Goal: Download file/media

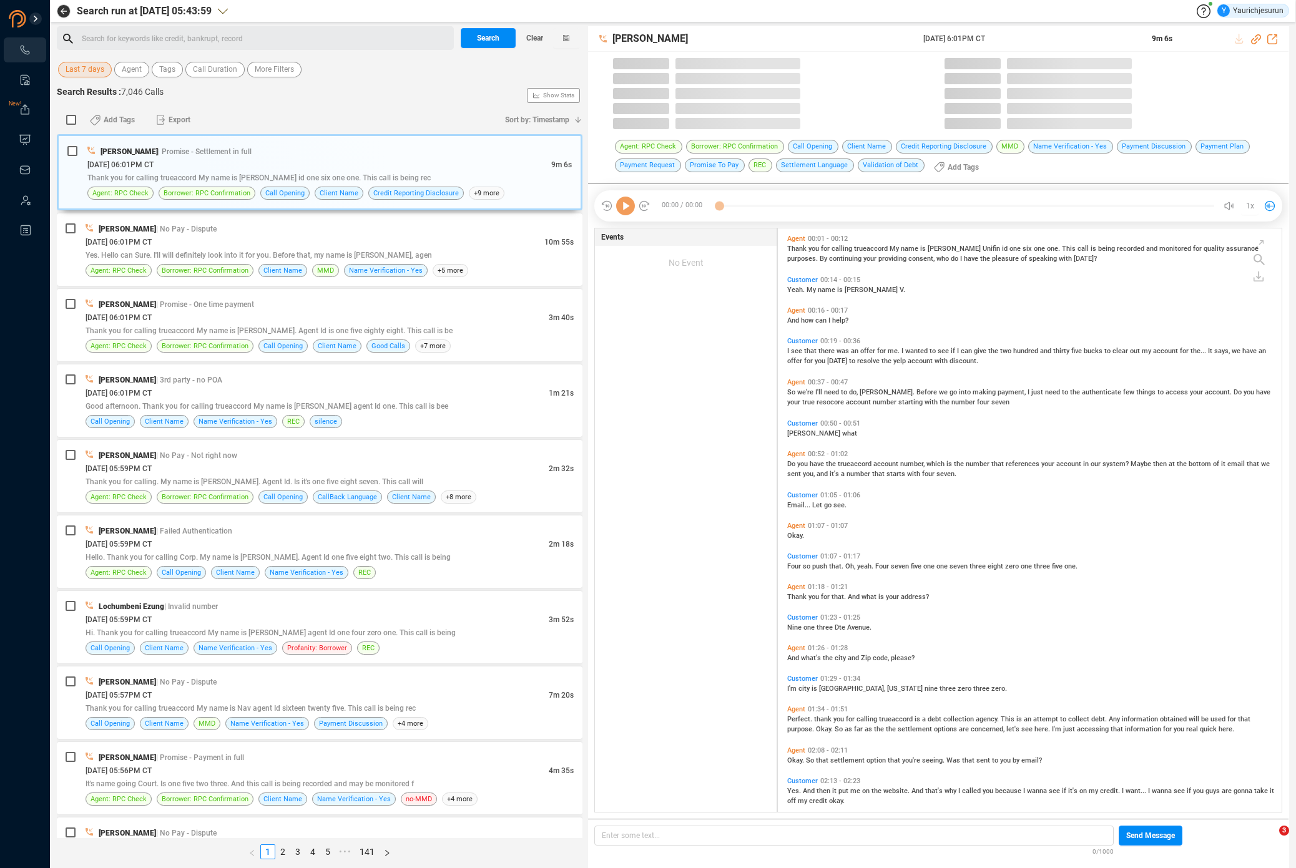
click at [74, 69] on span "Last 7 days" at bounding box center [85, 70] width 39 height 16
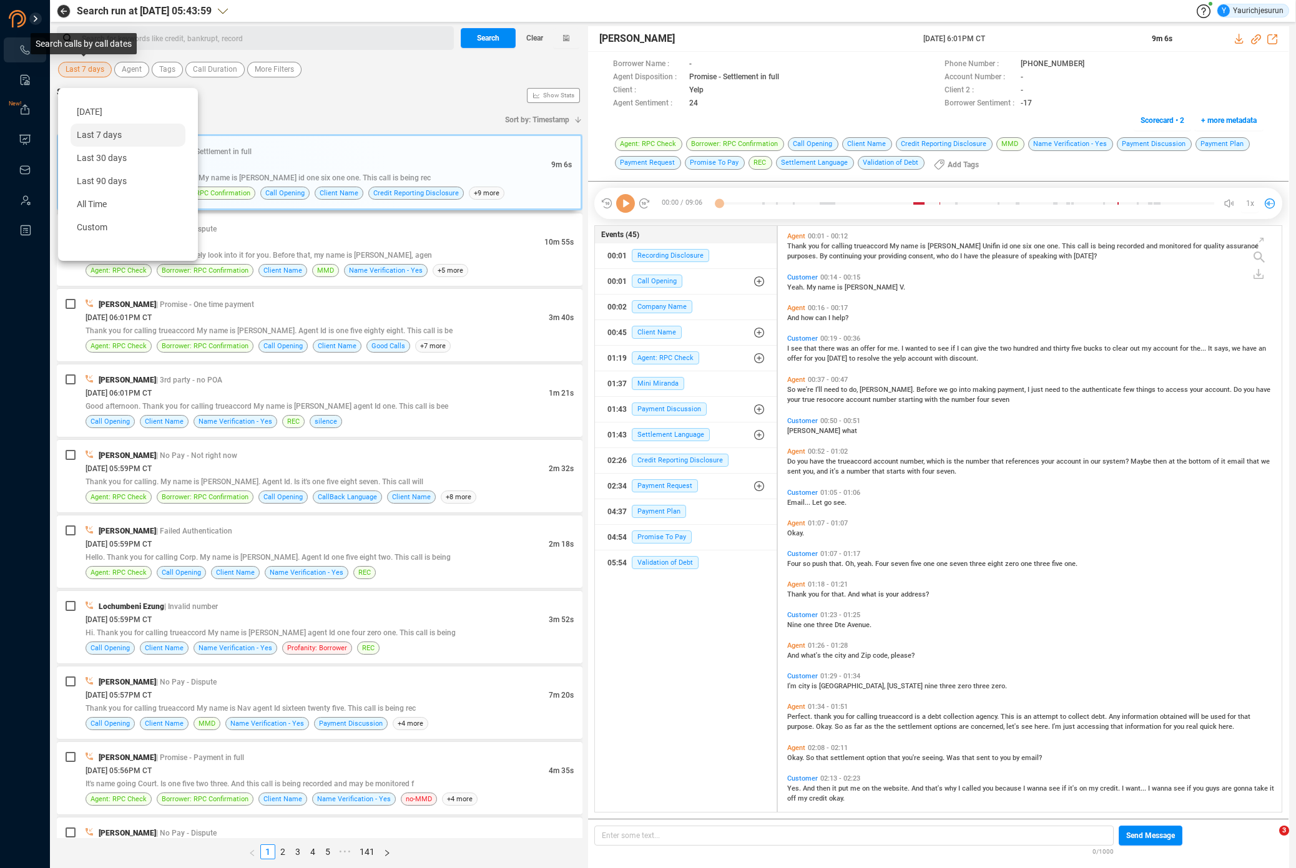
scroll to position [584, 498]
click at [106, 219] on div "Custom" at bounding box center [128, 227] width 115 height 23
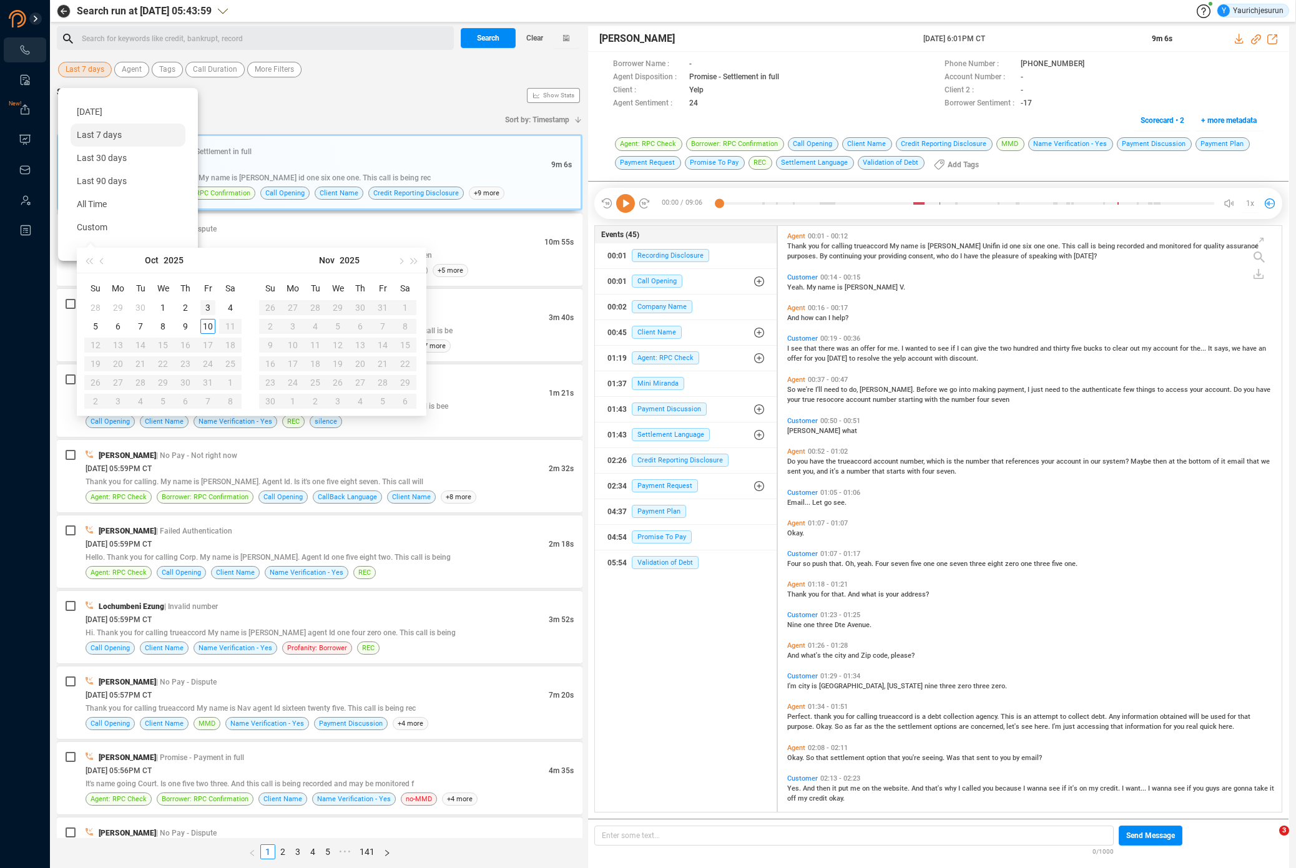
type input "[DATE]"
click at [204, 308] on div "3" at bounding box center [207, 307] width 15 height 15
type input "[DATE]"
click at [210, 325] on div "10" at bounding box center [207, 326] width 15 height 15
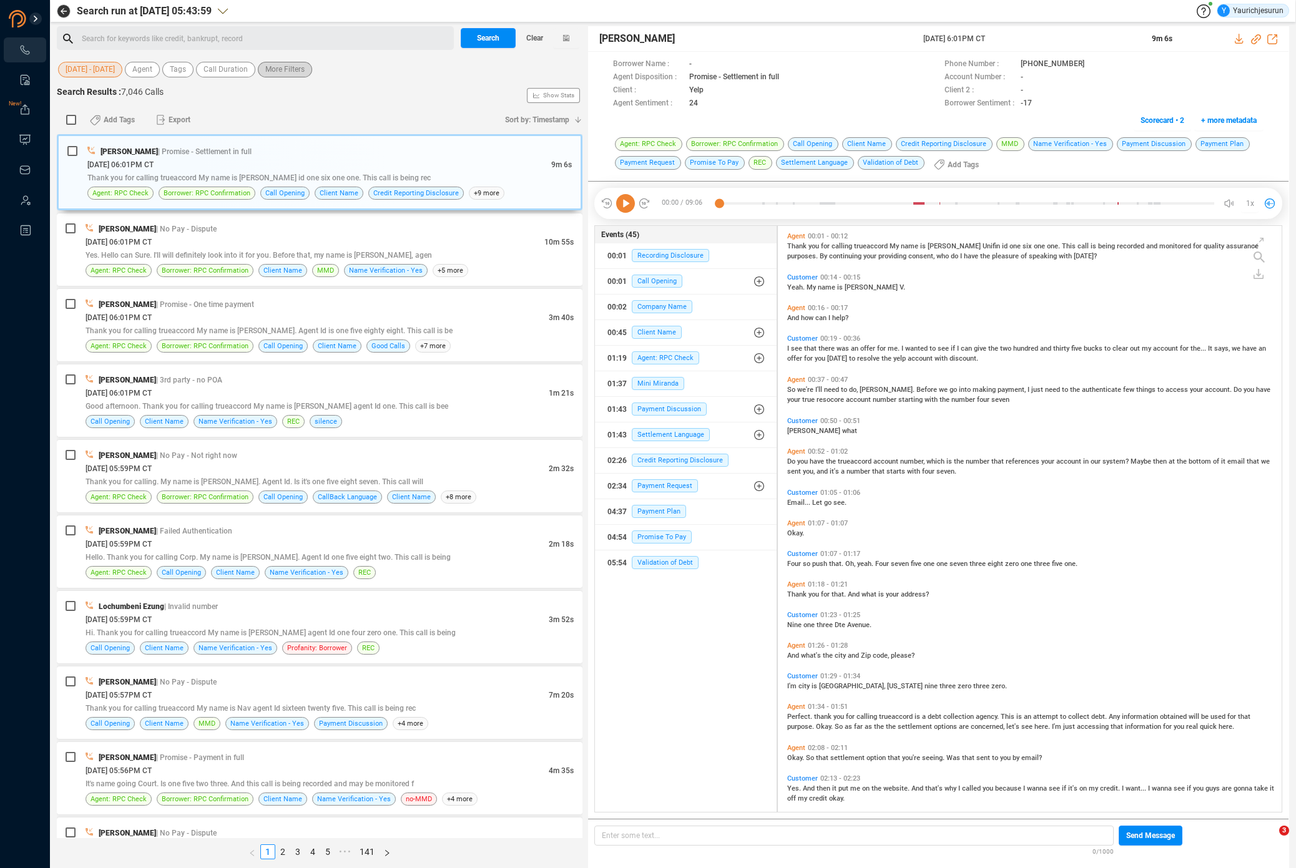
click at [285, 73] on span "More Filters" at bounding box center [284, 70] width 39 height 16
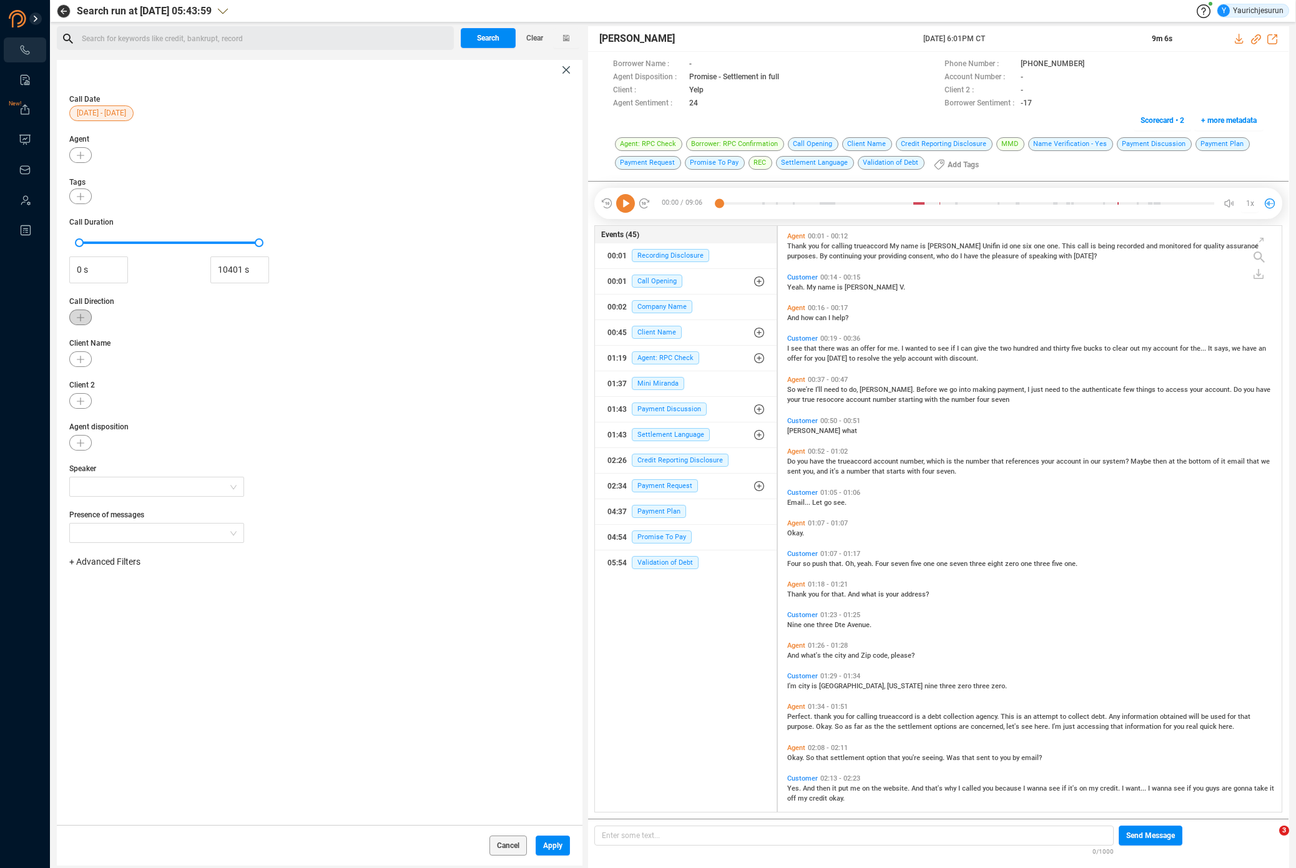
click at [84, 320] on button "button" at bounding box center [80, 318] width 22 height 16
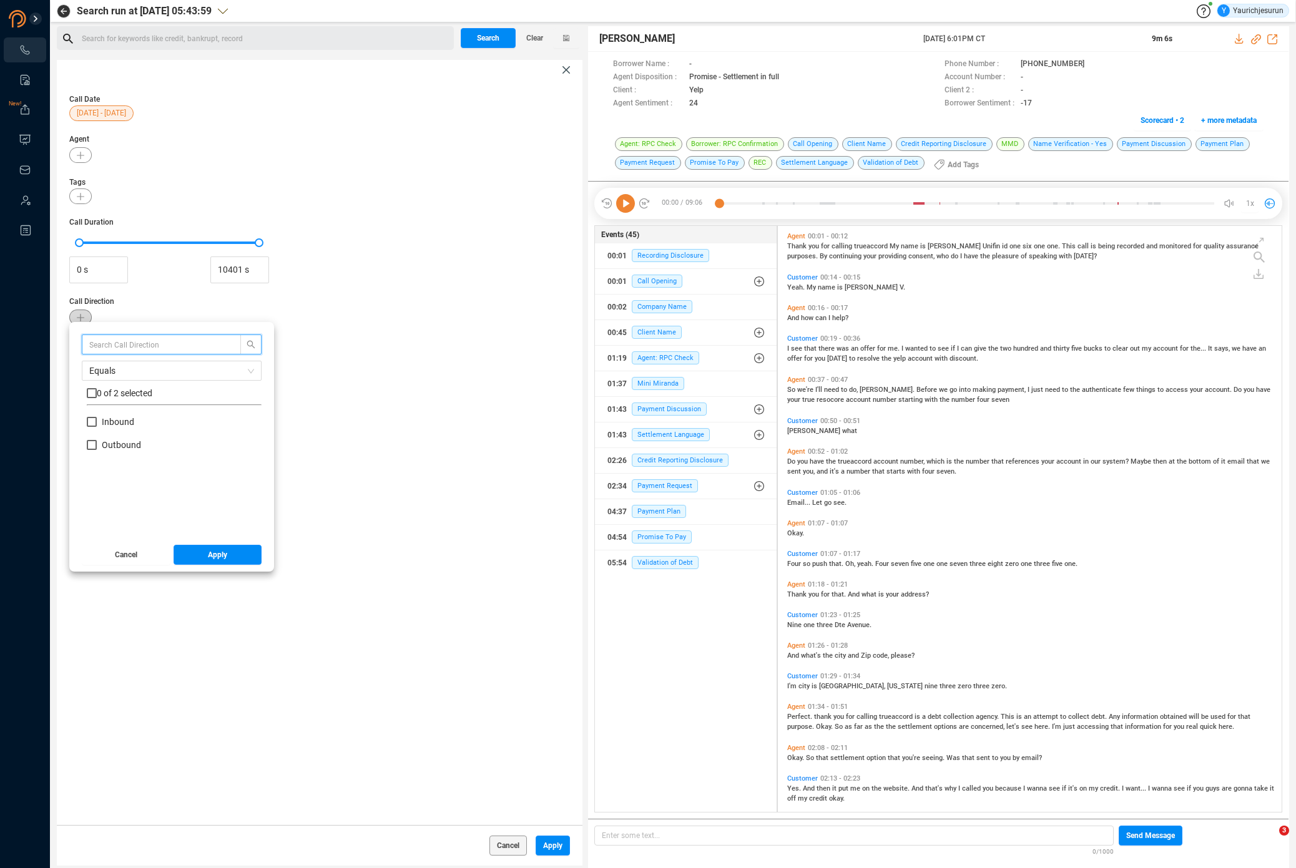
scroll to position [117, 169]
click at [94, 423] on input "Inbound" at bounding box center [92, 422] width 10 height 10
checkbox input "true"
click at [208, 555] on span "Apply" at bounding box center [217, 555] width 19 height 20
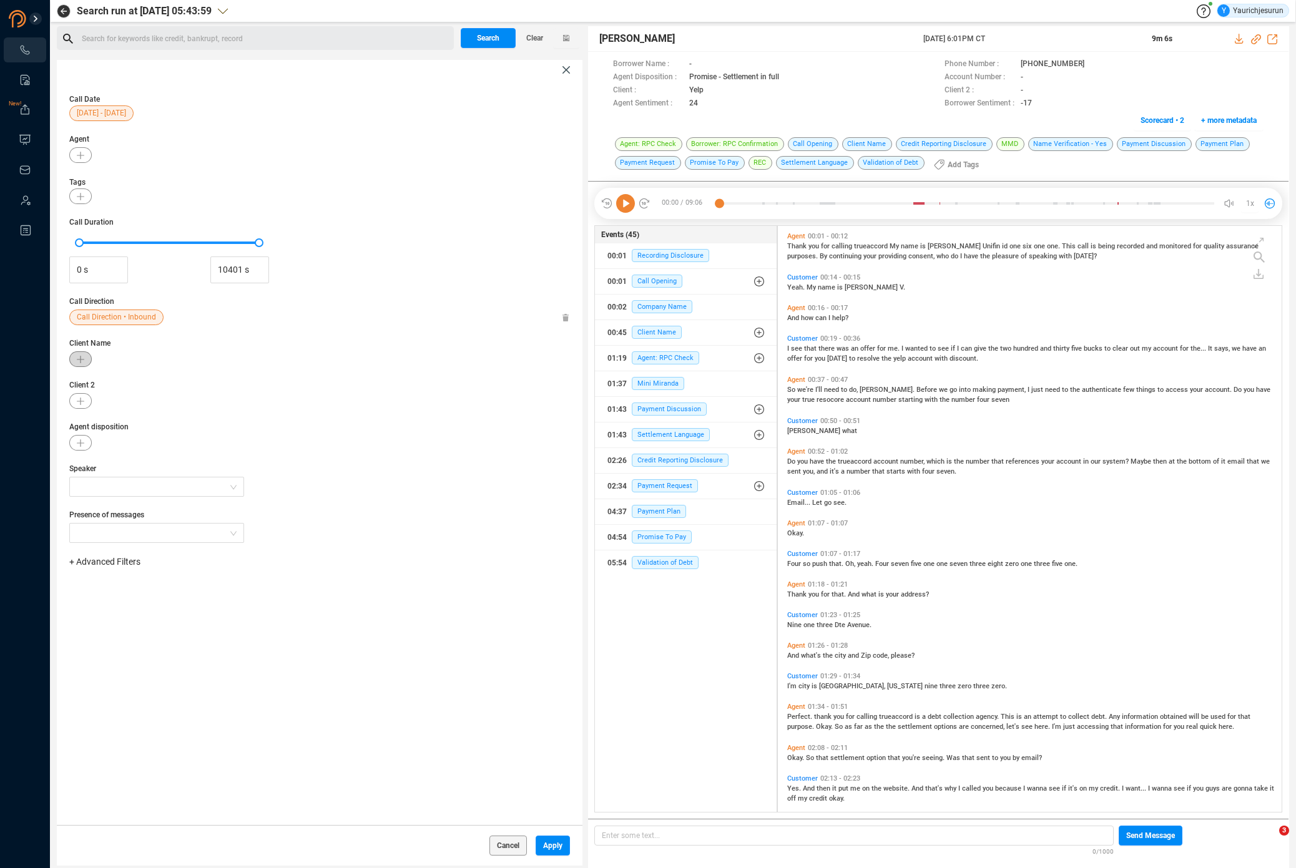
click at [82, 363] on button "button" at bounding box center [80, 359] width 22 height 16
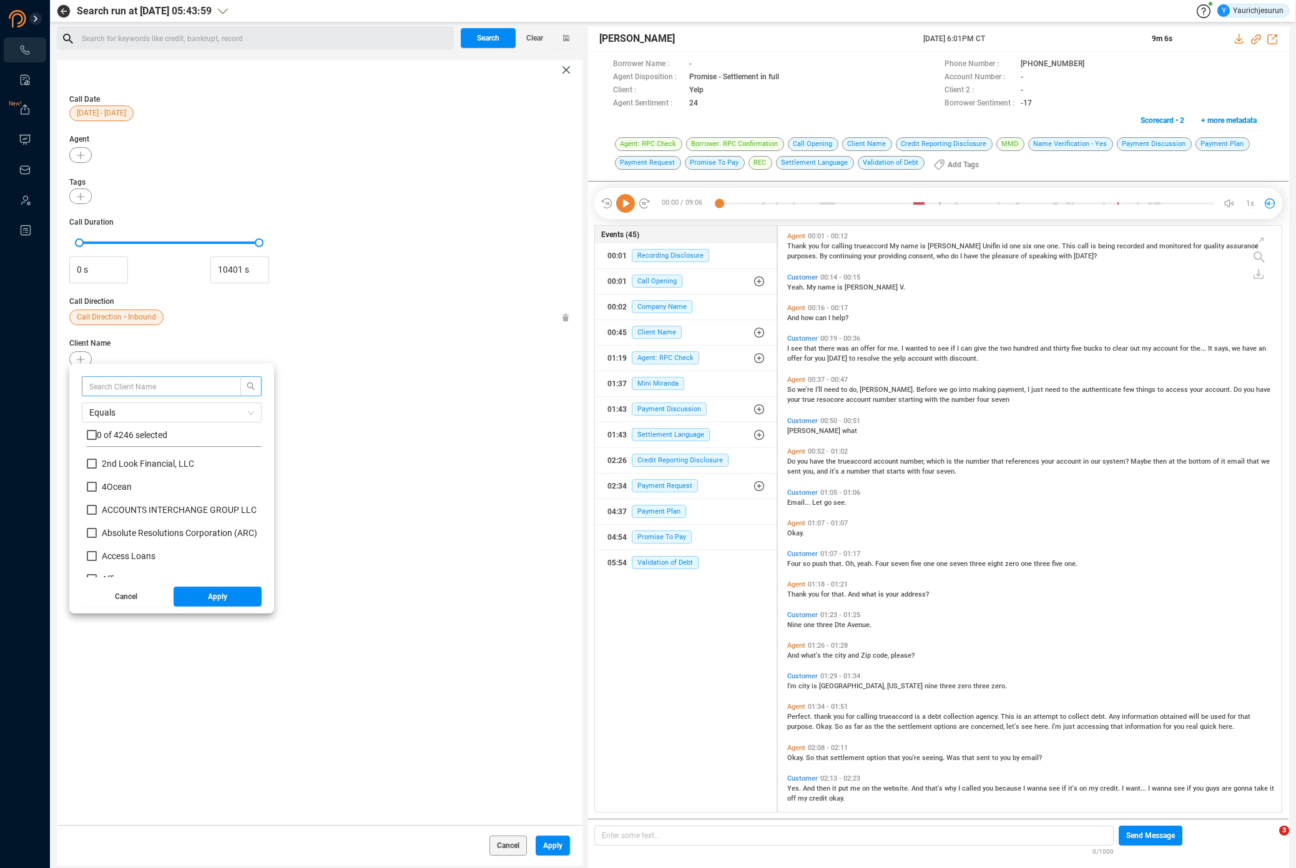
click at [104, 378] on span at bounding box center [172, 386] width 180 height 20
click at [107, 383] on input "text" at bounding box center [155, 387] width 132 height 14
type input "Affirm"
click at [89, 435] on input "checkbox" at bounding box center [92, 435] width 10 height 10
checkbox input "true"
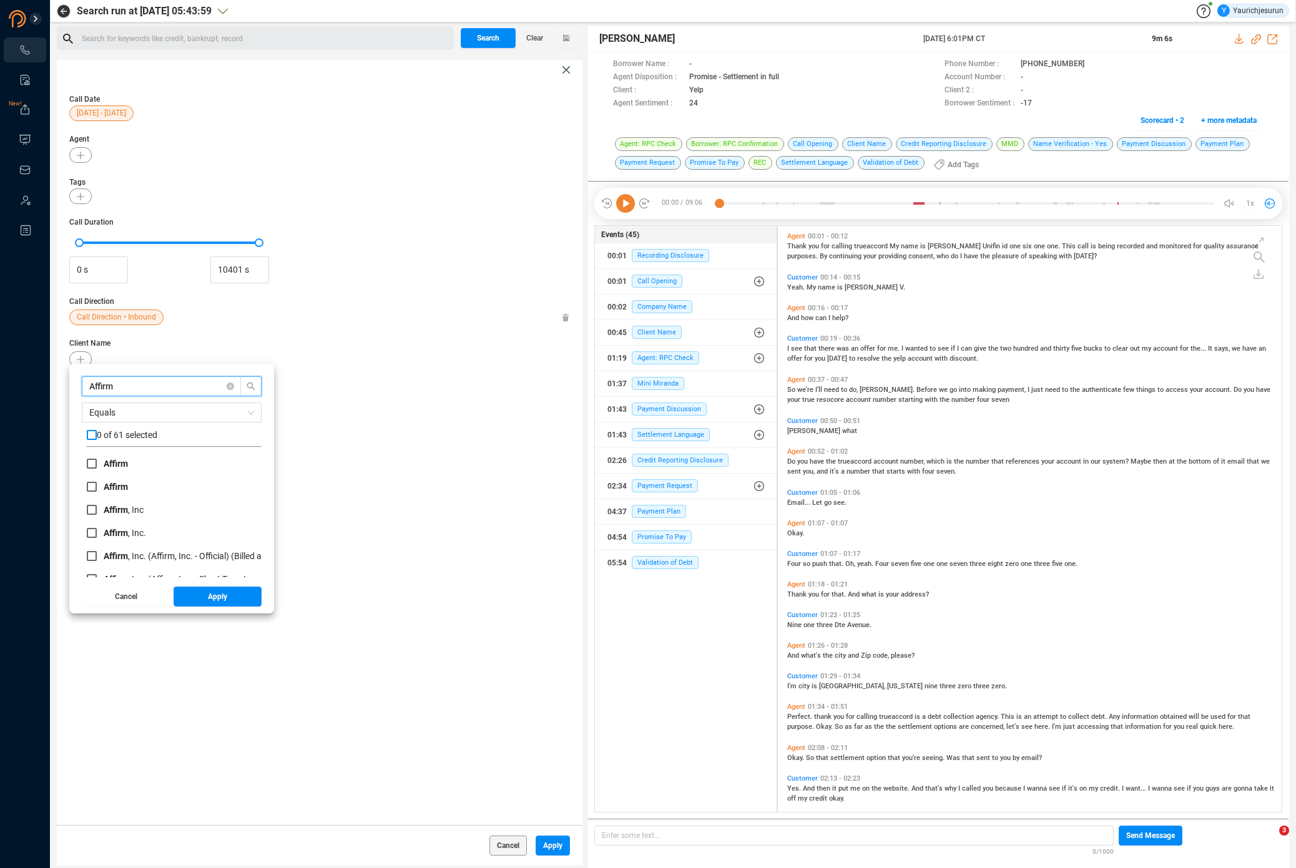
checkbox input "true"
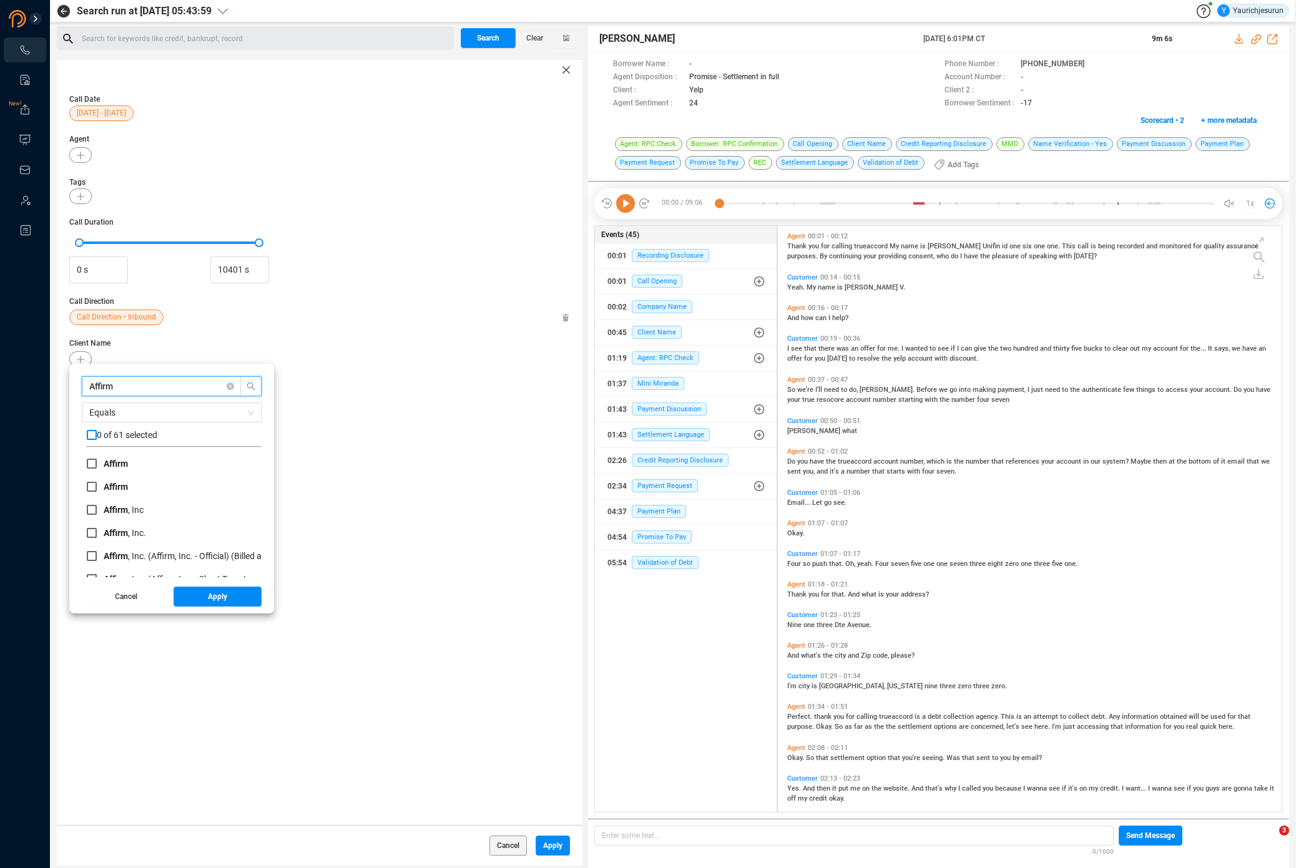
checkbox input "true"
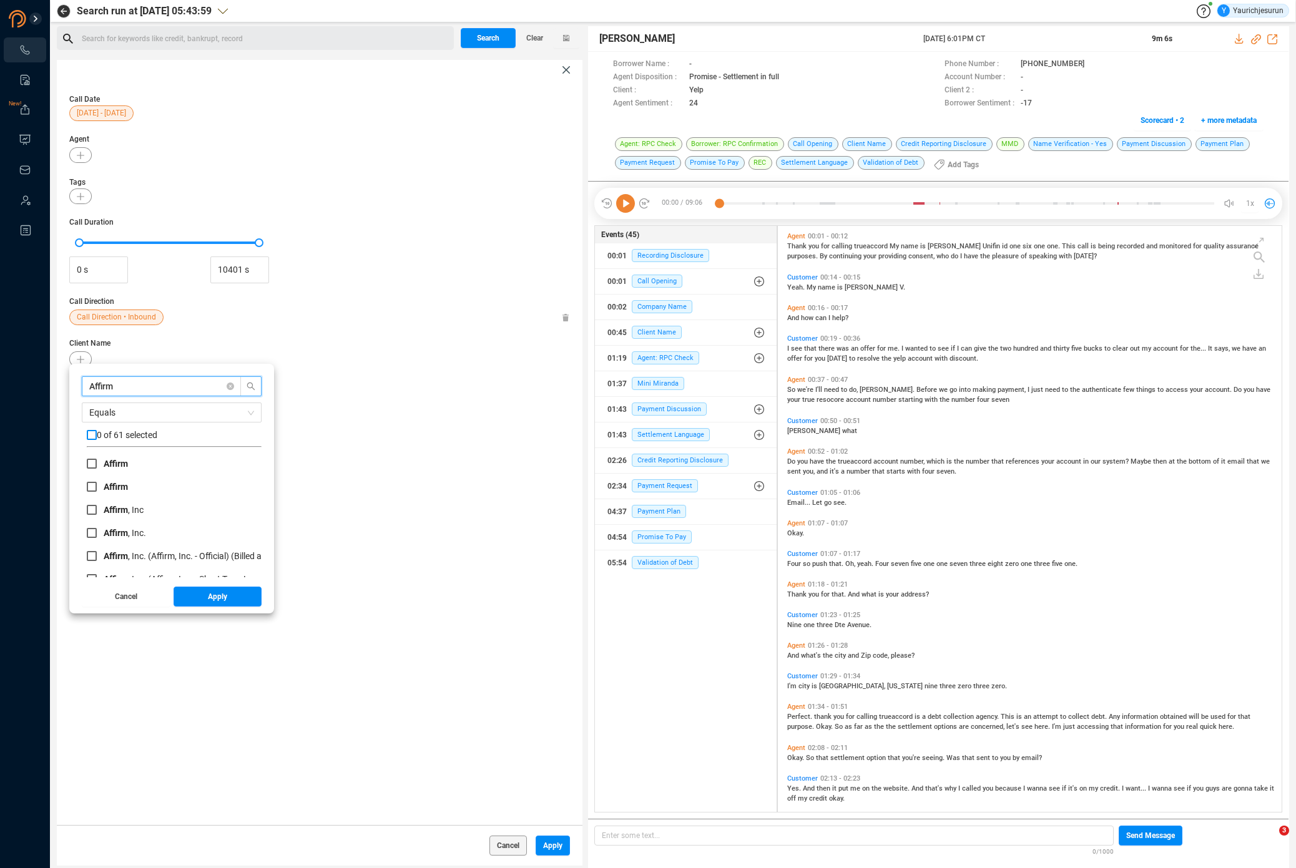
checkbox input "true"
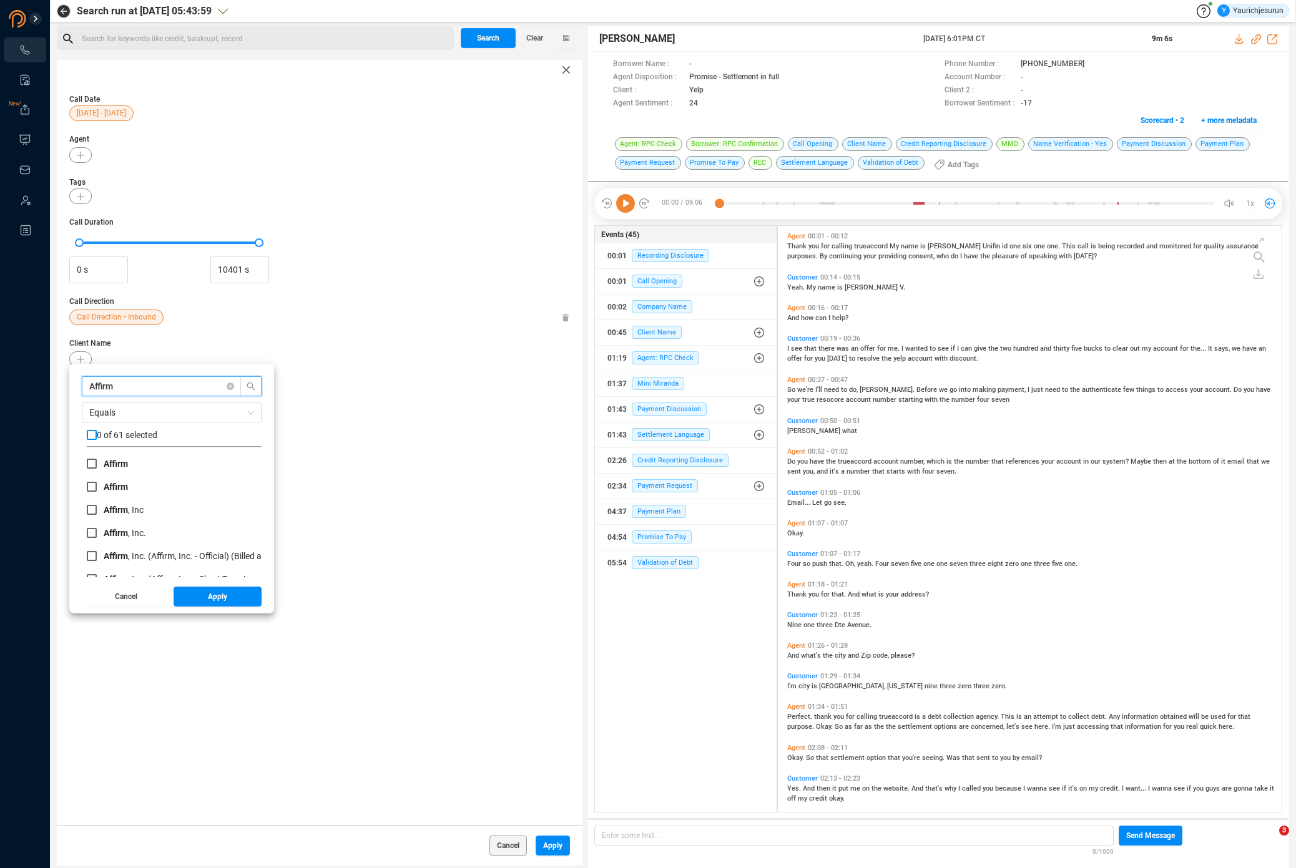
checkbox input "true"
click at [204, 599] on button "Apply" at bounding box center [218, 597] width 89 height 20
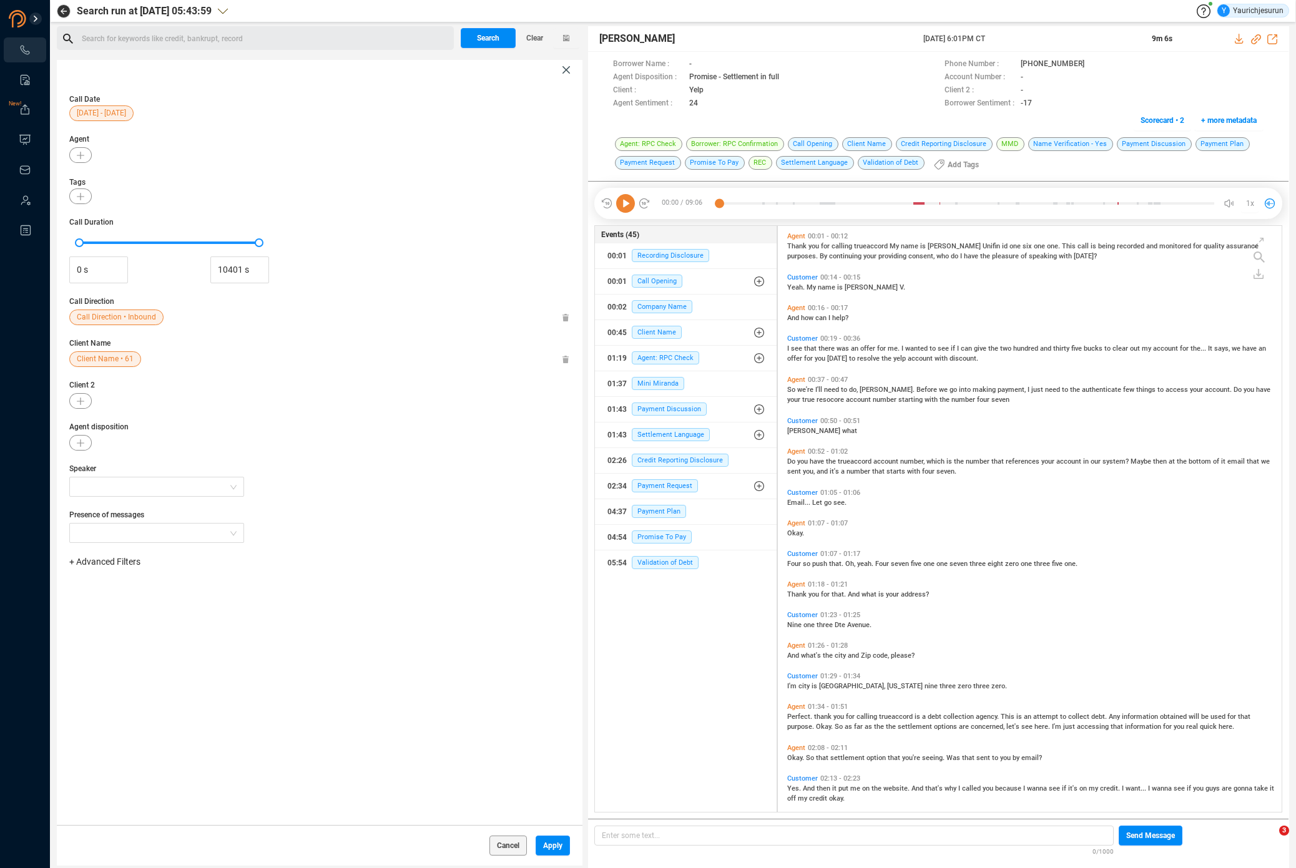
click at [321, 315] on div "Call Direction • Inbound" at bounding box center [319, 318] width 501 height 16
click at [555, 840] on span "Apply" at bounding box center [552, 846] width 19 height 20
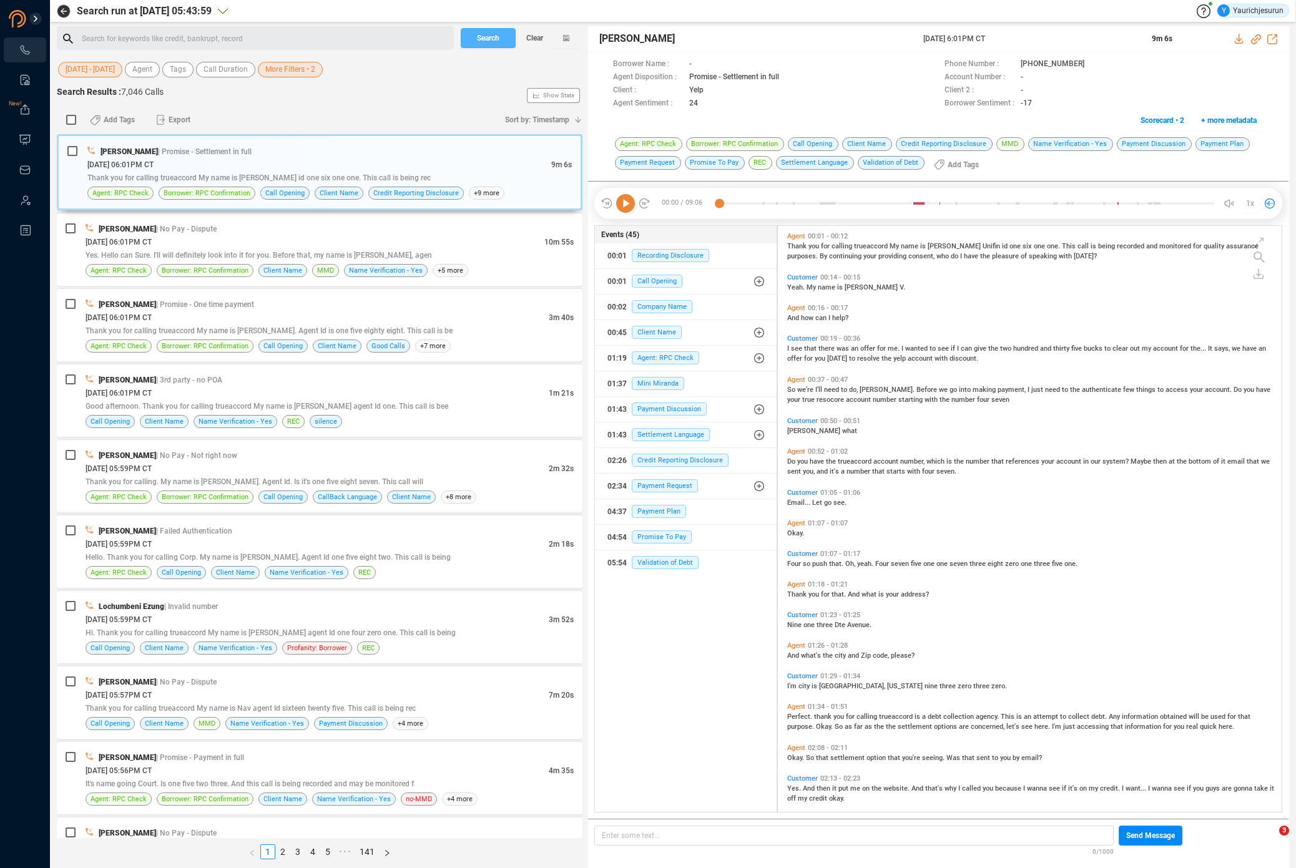
click at [486, 44] on span "Search" at bounding box center [488, 38] width 22 height 20
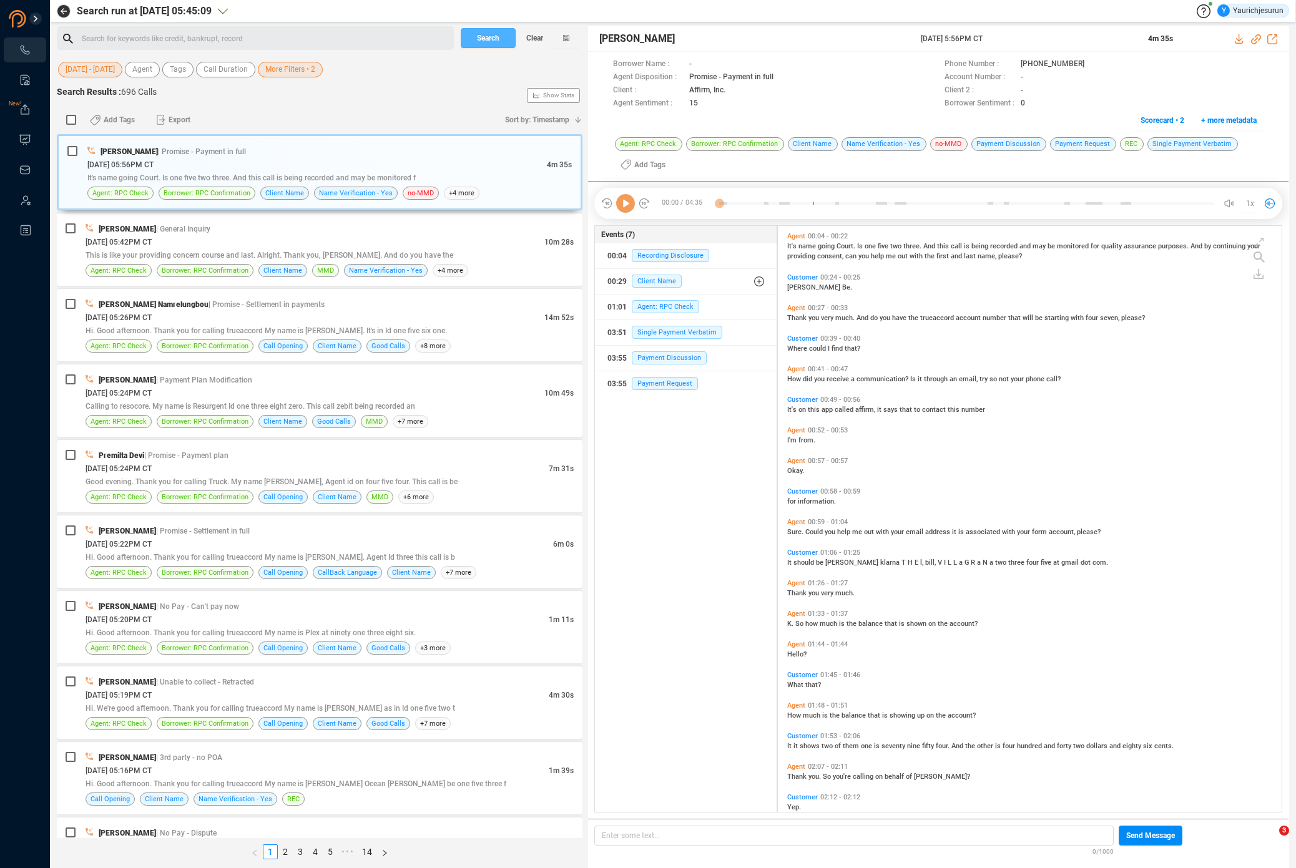
scroll to position [584, 498]
click at [70, 119] on input "checkbox" at bounding box center [71, 120] width 10 height 10
checkbox input "true"
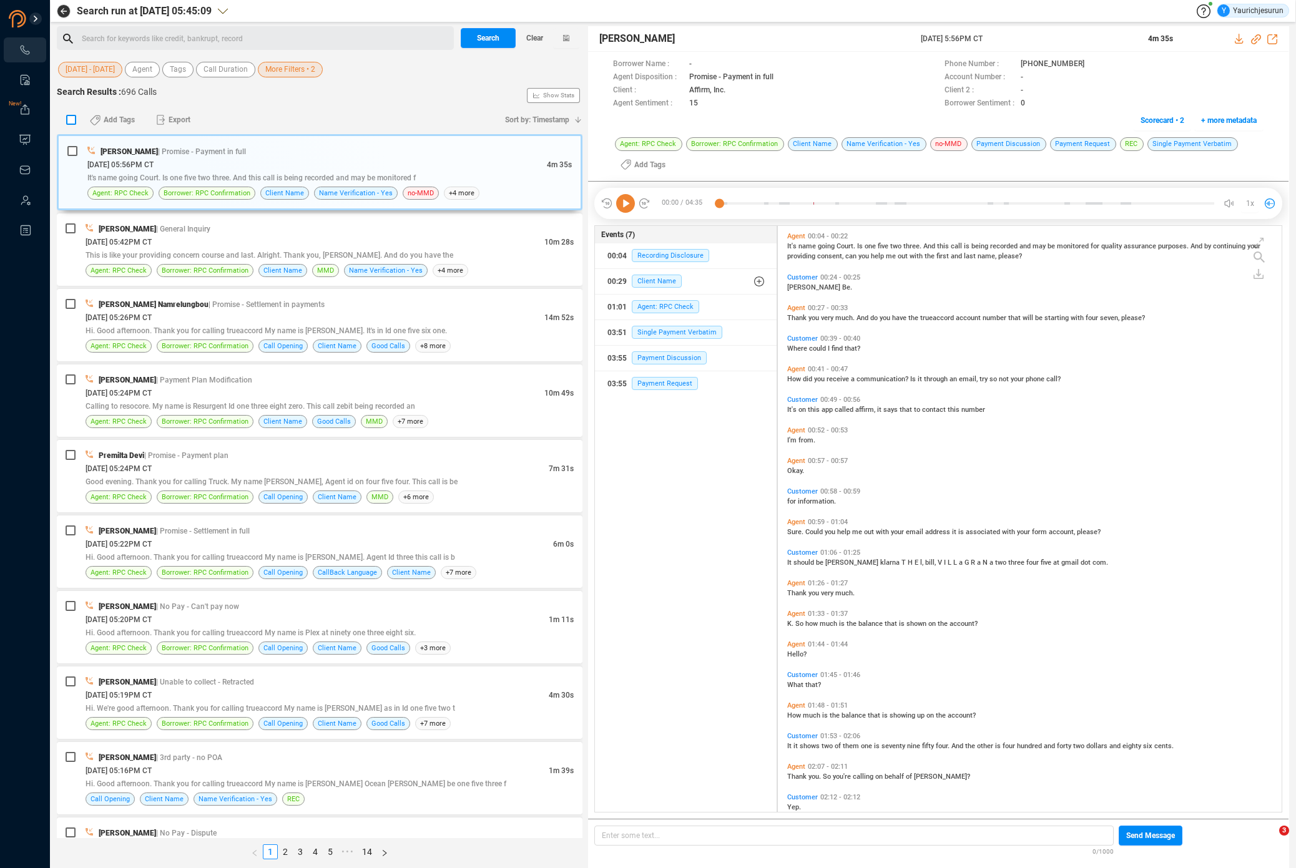
checkbox input "true"
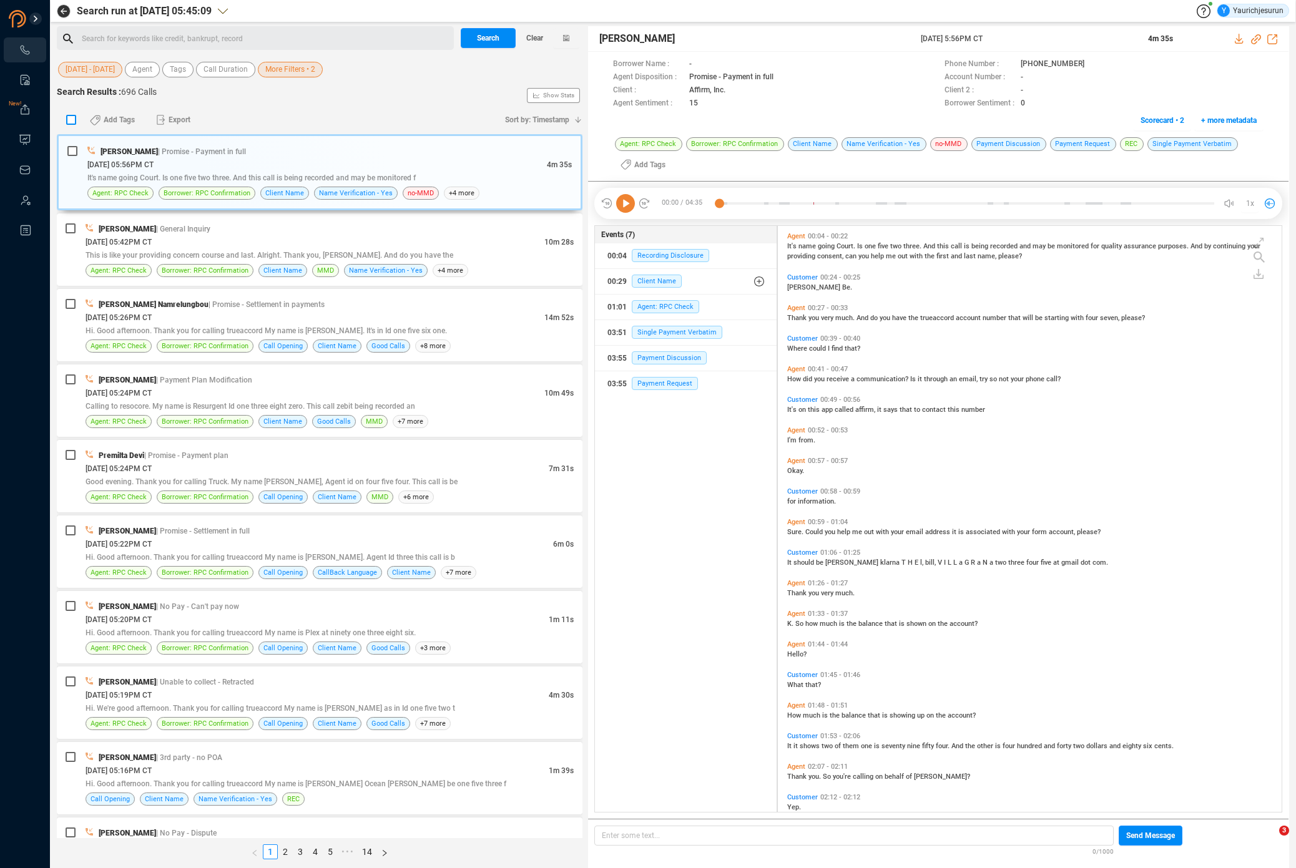
checkbox input "true"
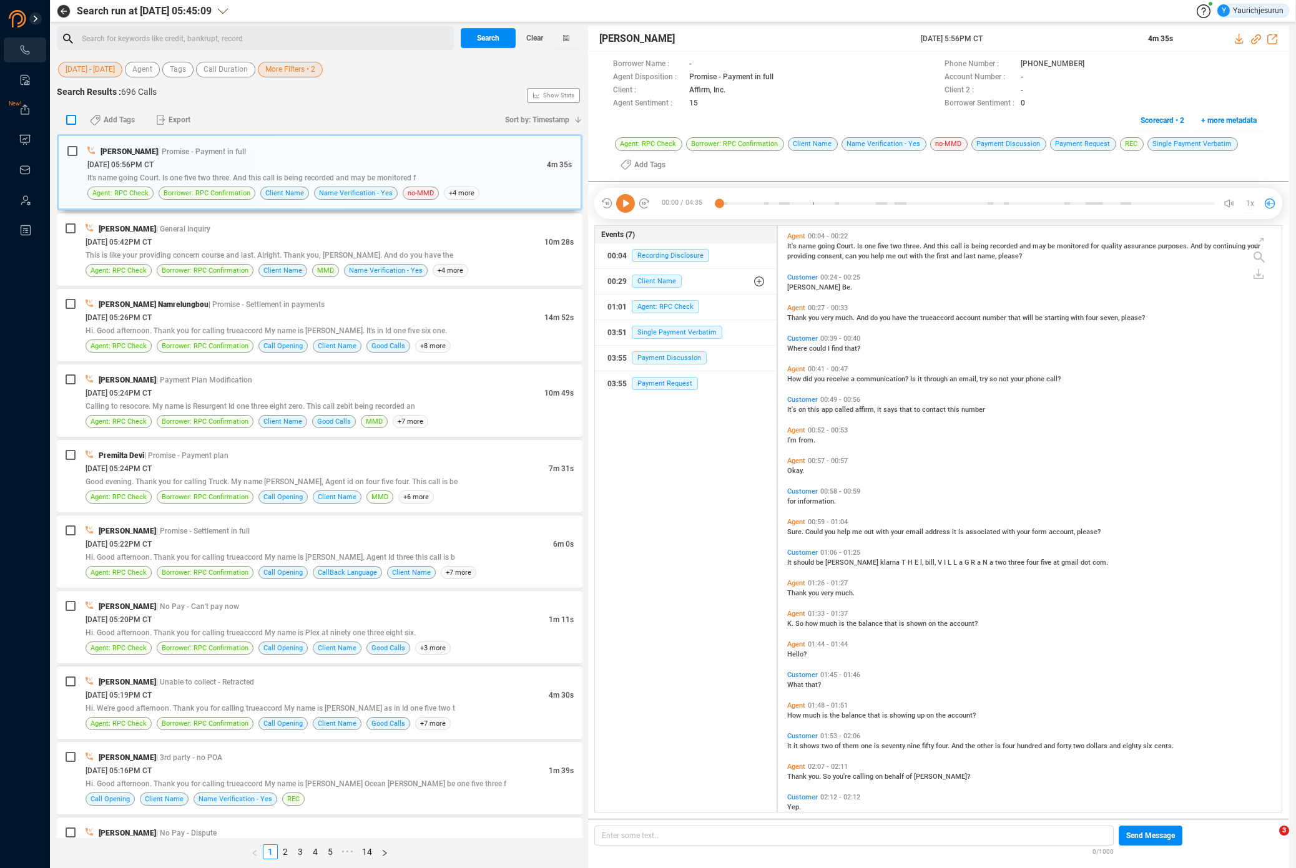
checkbox input "true"
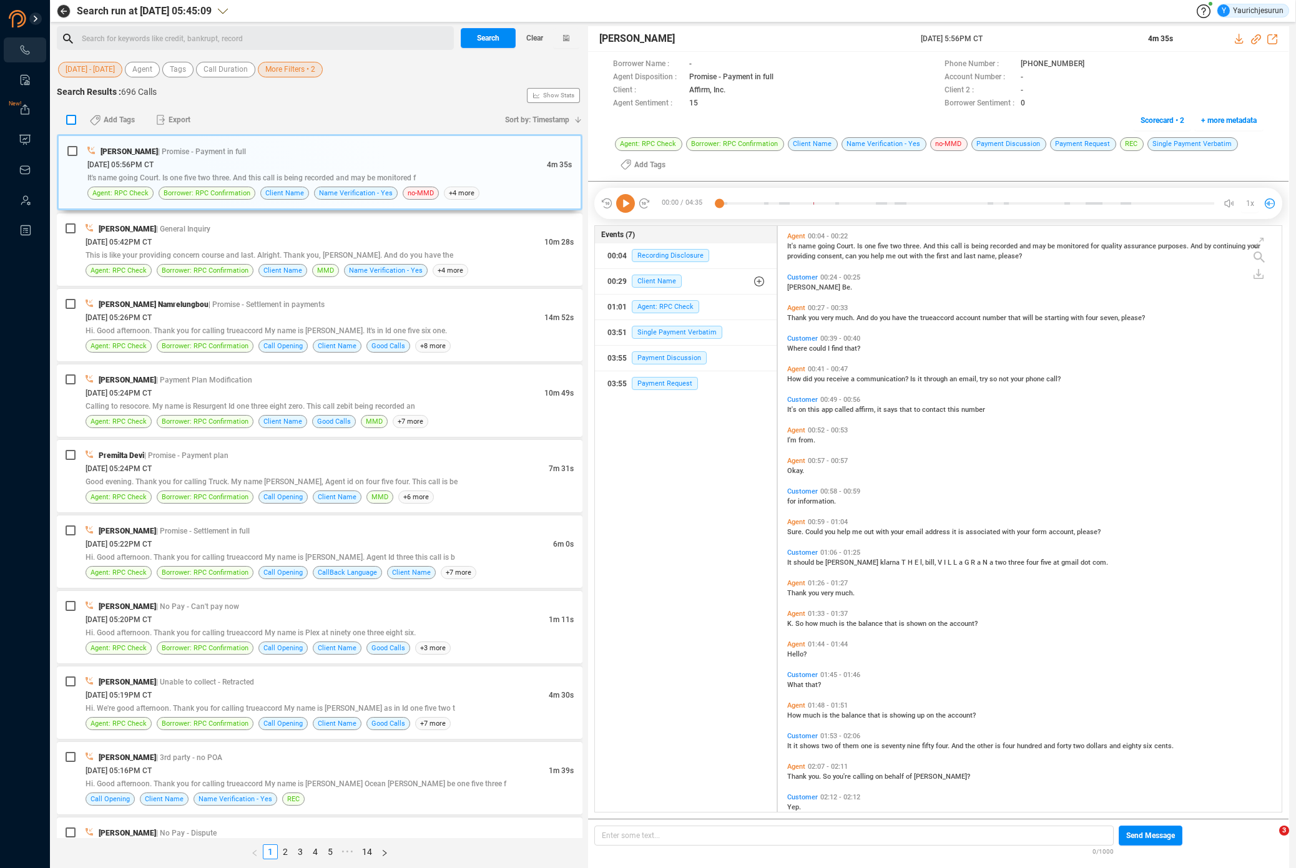
checkbox input "true"
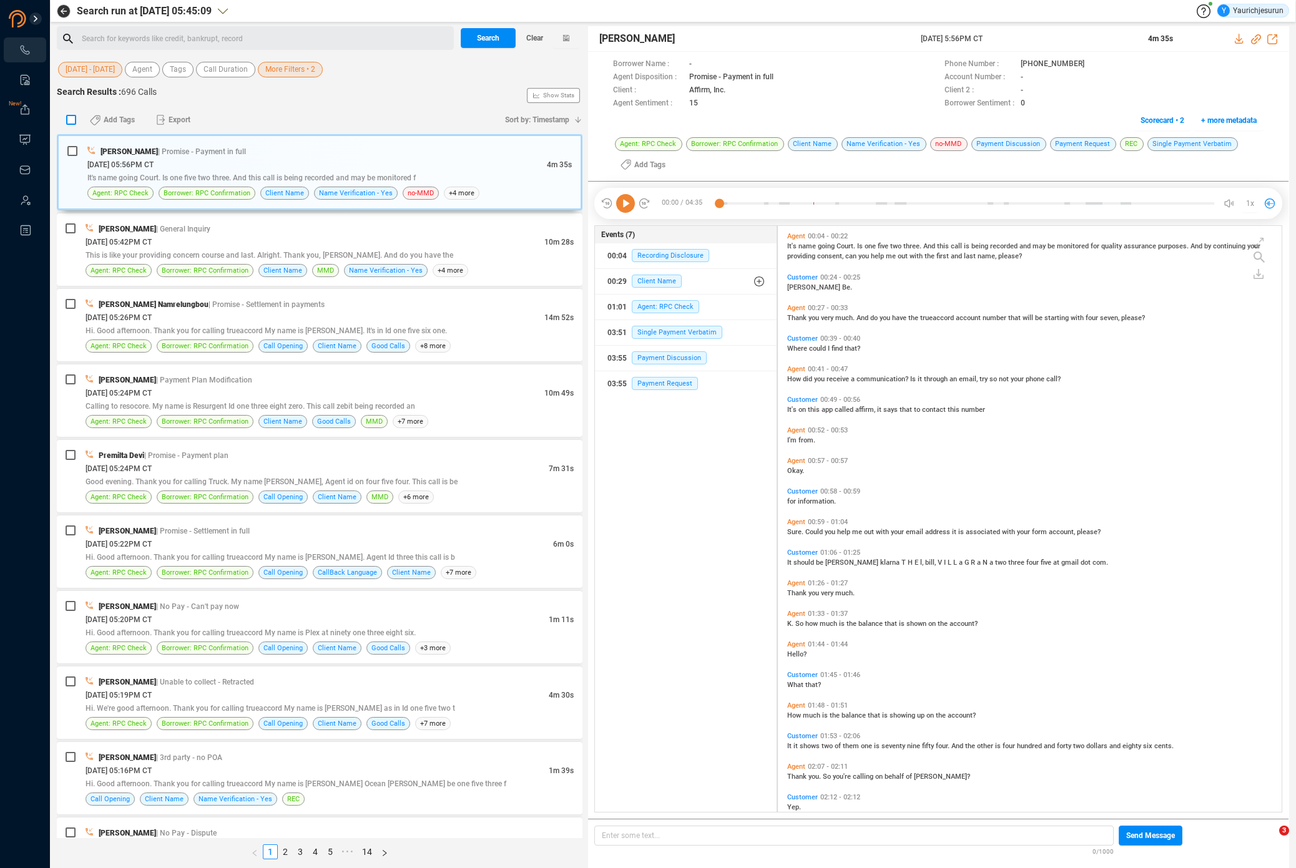
checkbox input "true"
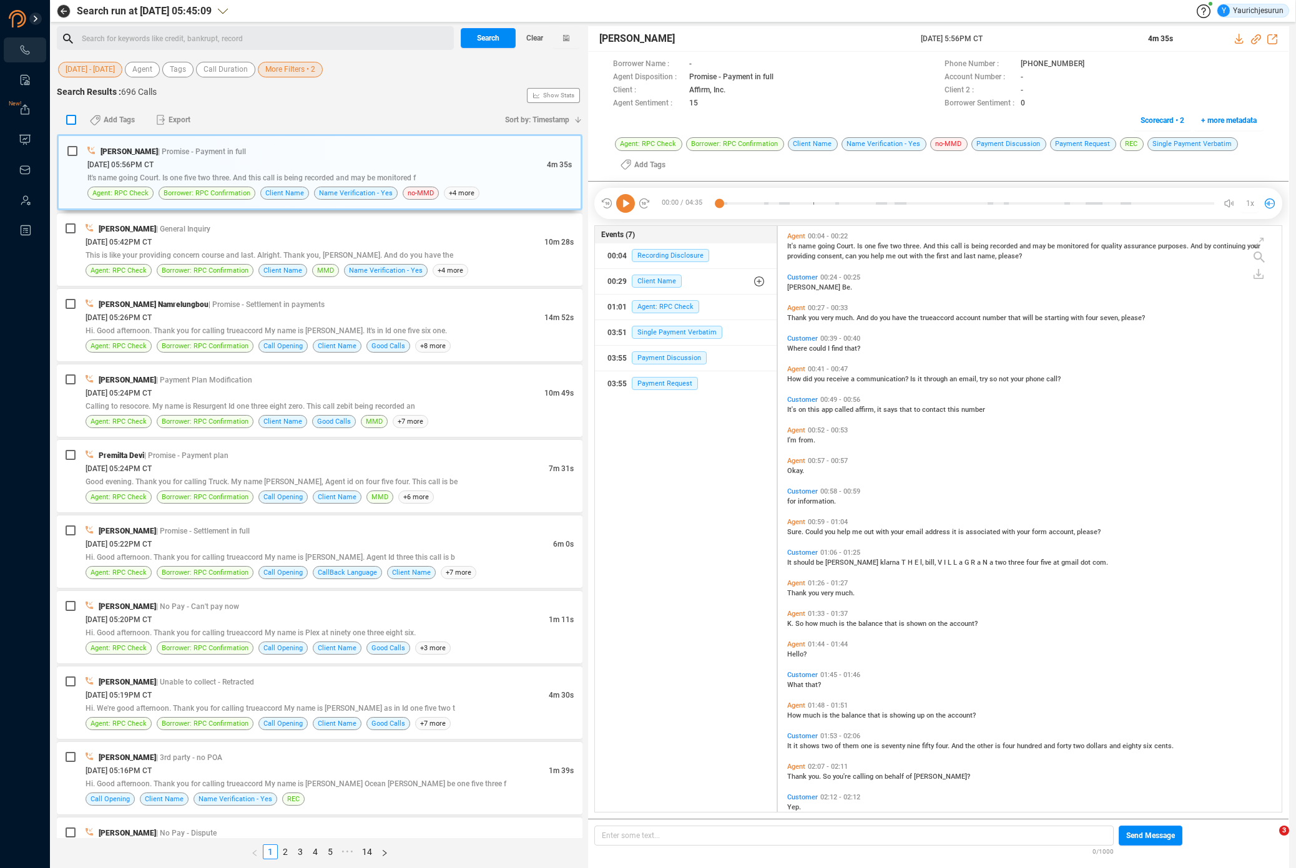
checkbox input "true"
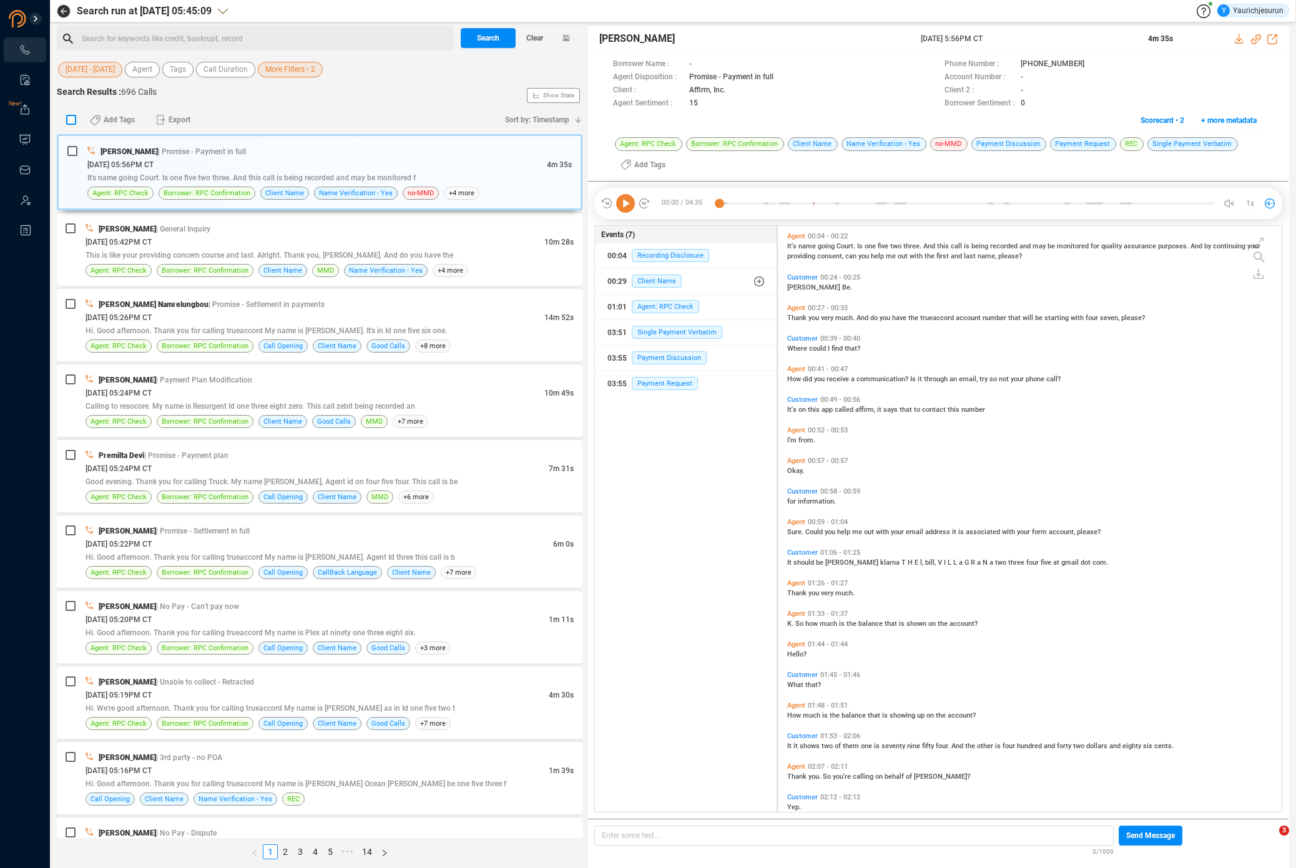
checkbox input "true"
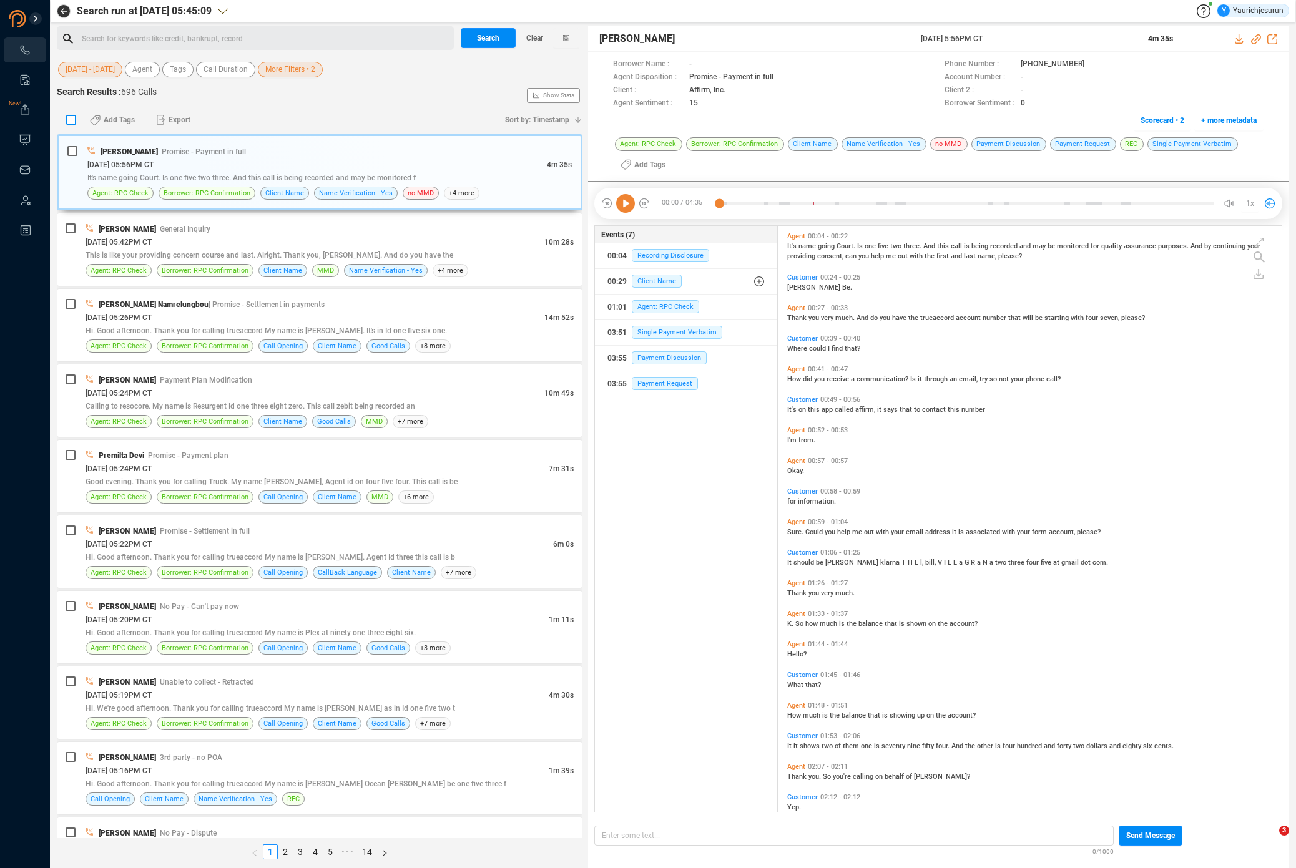
checkbox input "true"
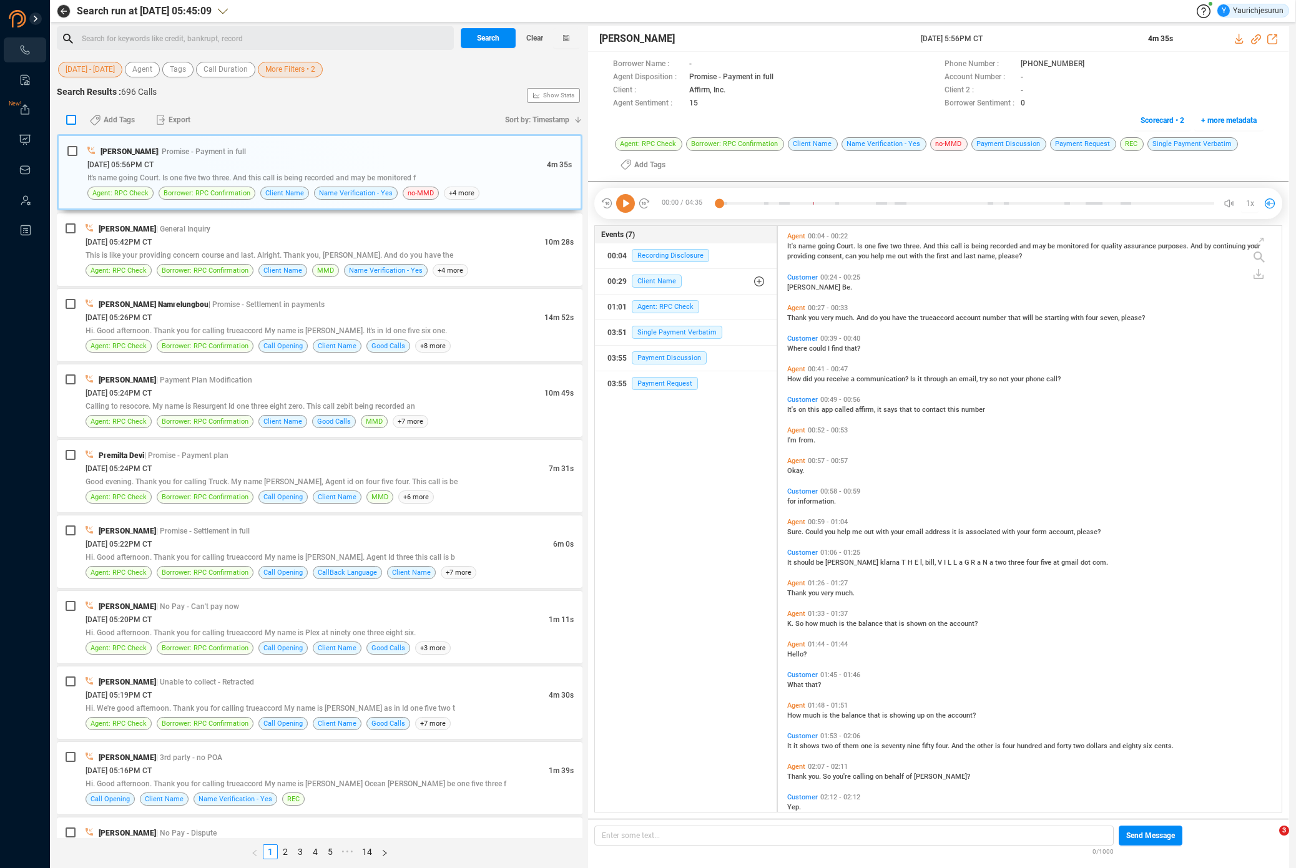
checkbox input "true"
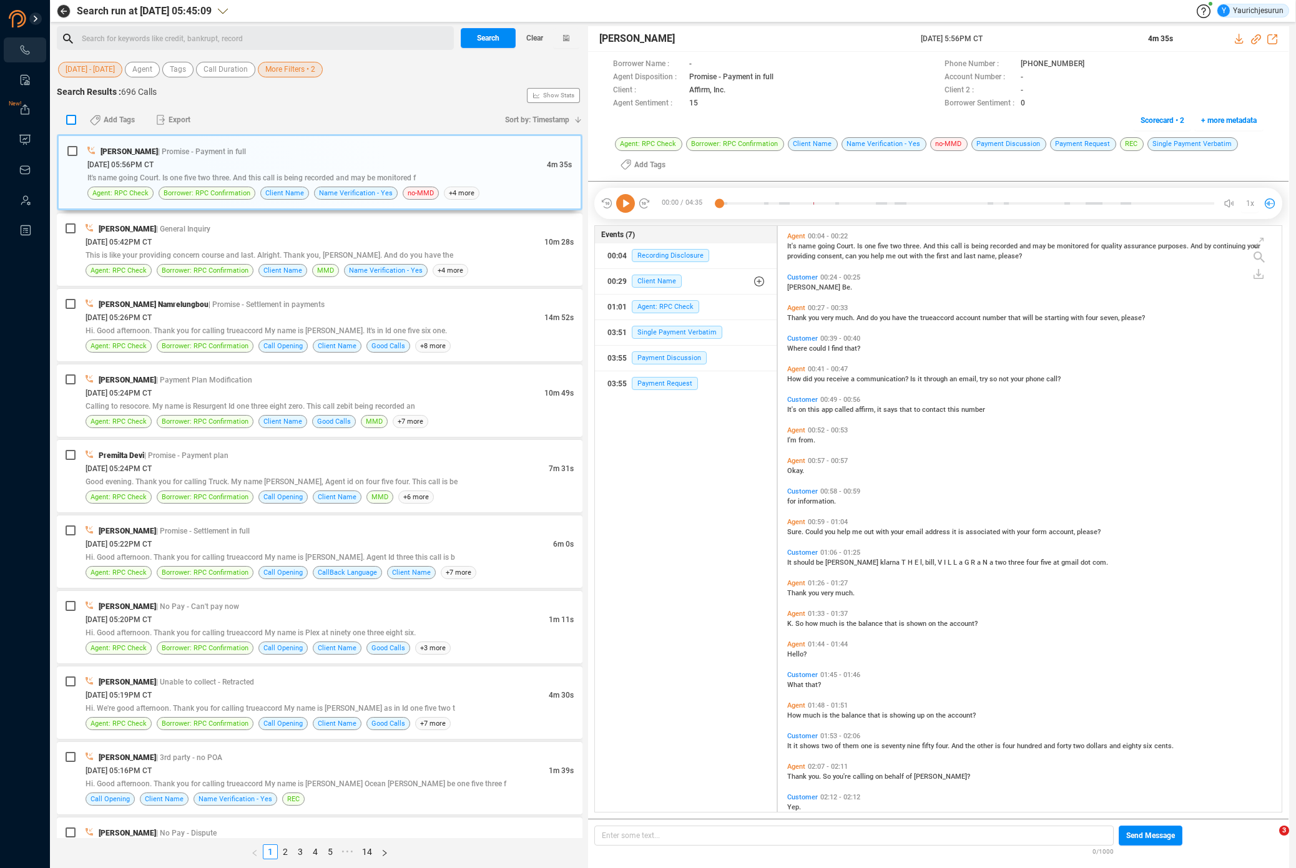
checkbox input "true"
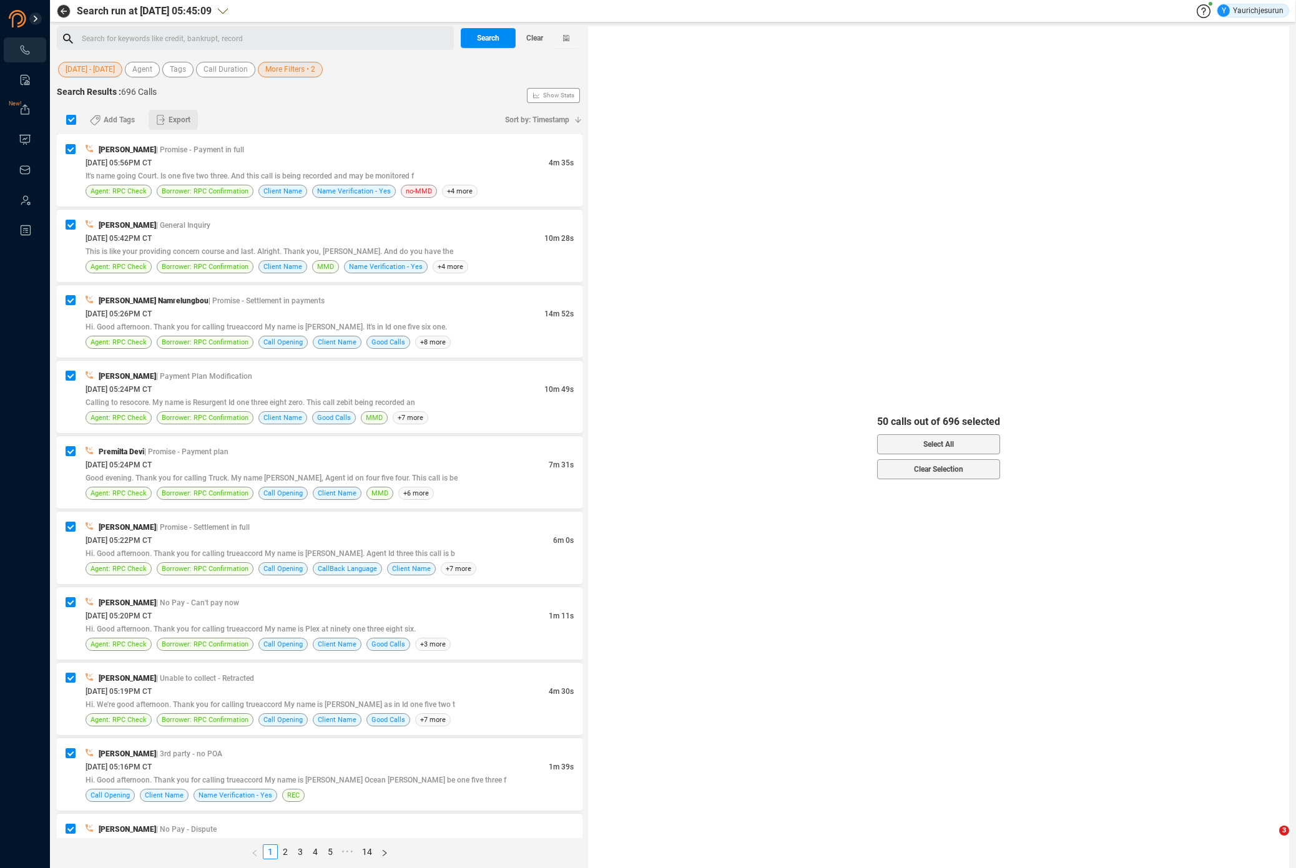
click at [172, 120] on span "Export" at bounding box center [180, 120] width 22 height 20
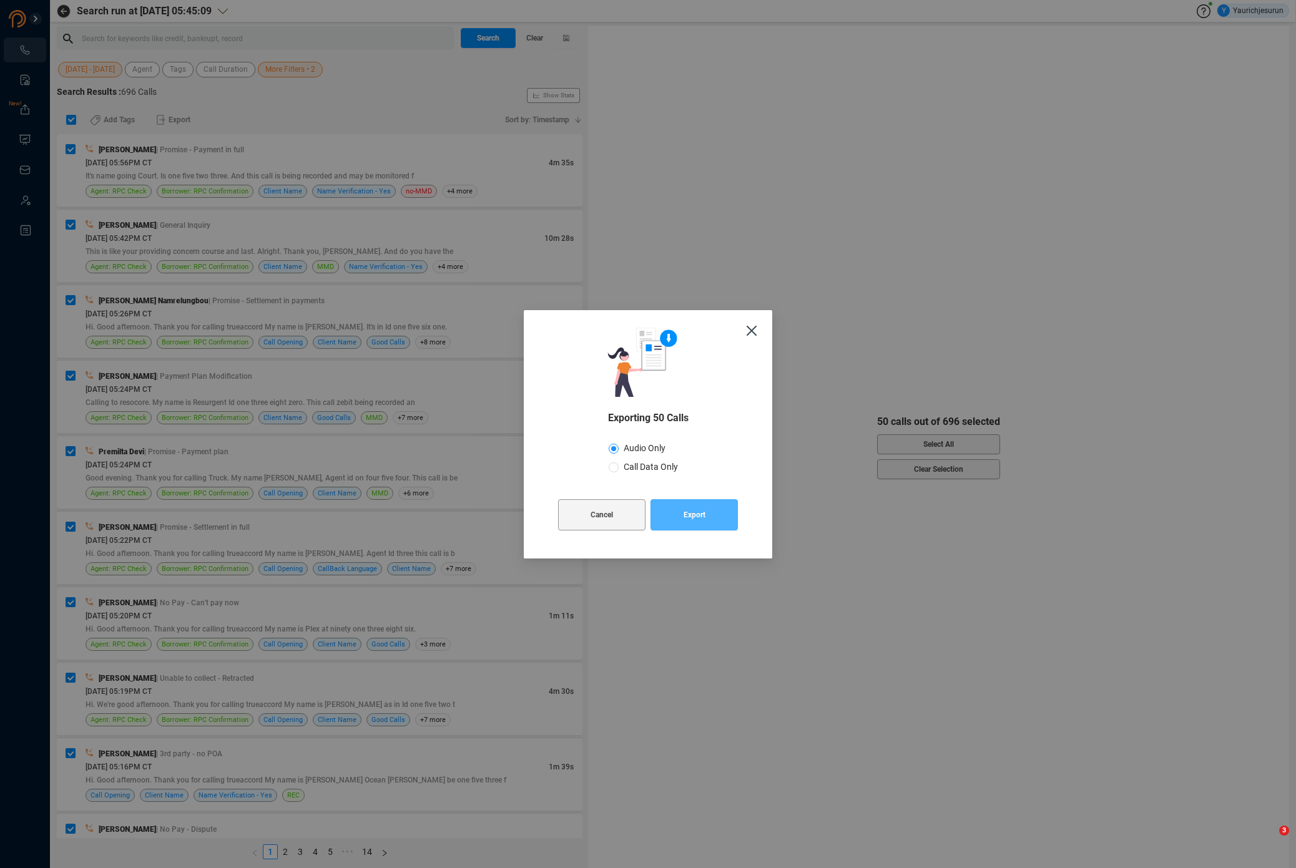
click at [694, 517] on span "Export" at bounding box center [695, 514] width 22 height 31
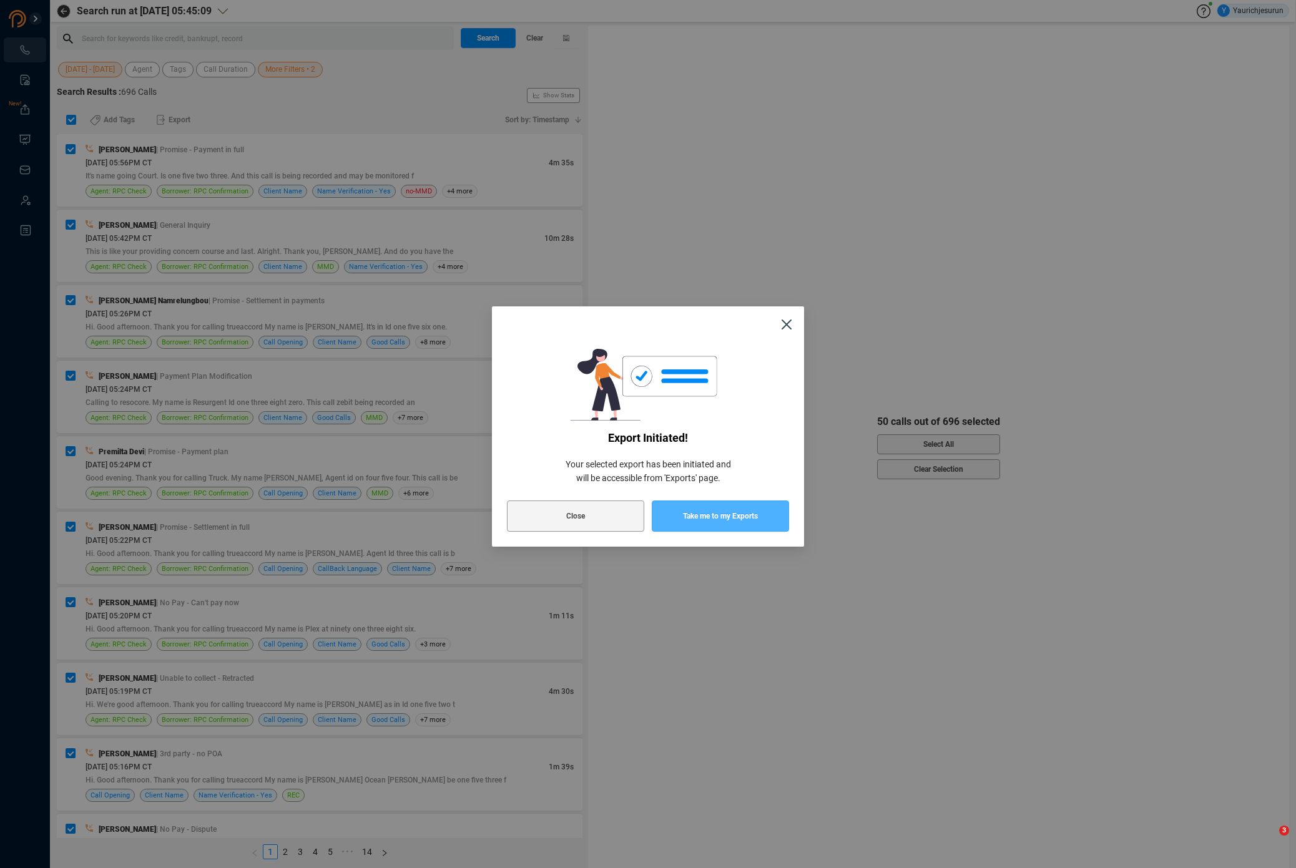
click at [694, 517] on span "Take me to my Exports" at bounding box center [720, 516] width 75 height 31
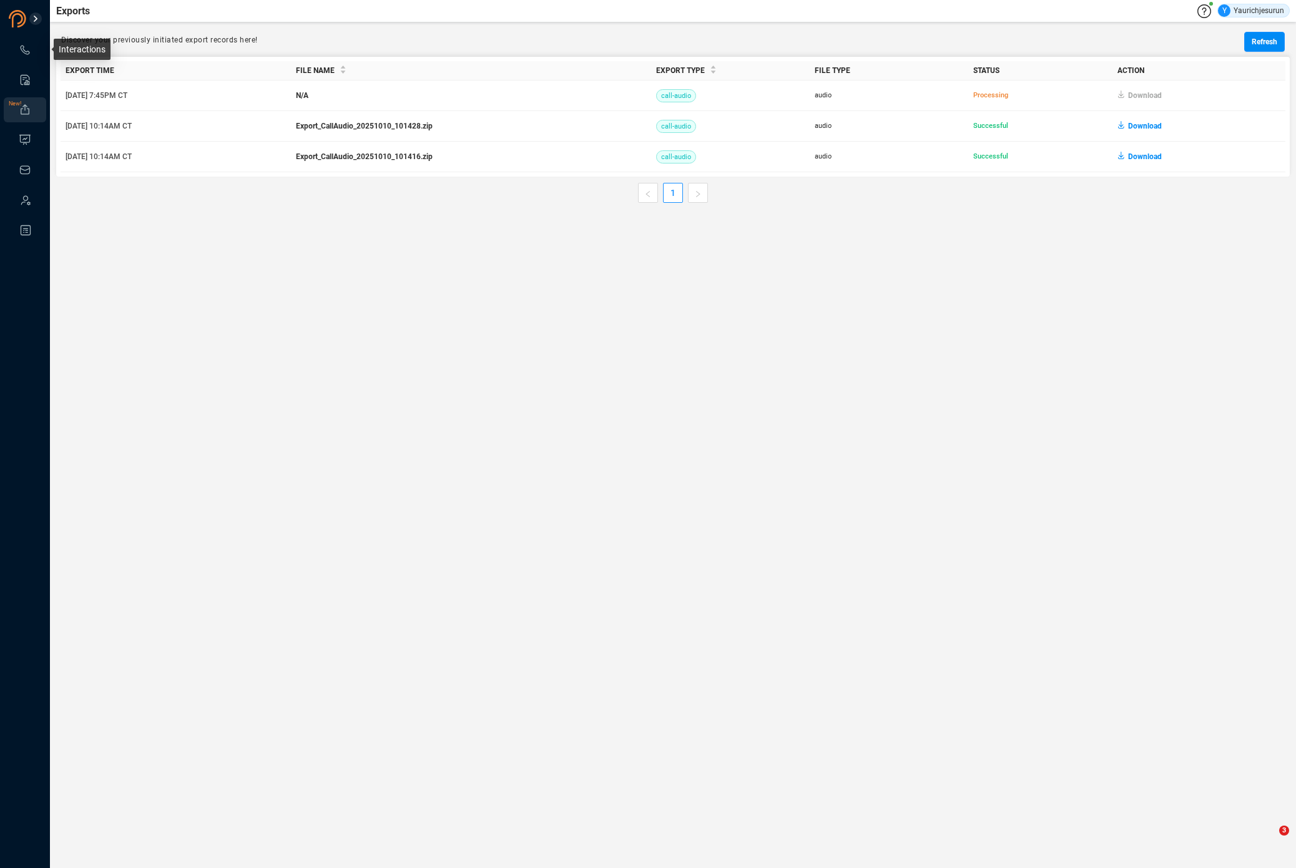
click at [23, 54] on icon at bounding box center [25, 50] width 12 height 12
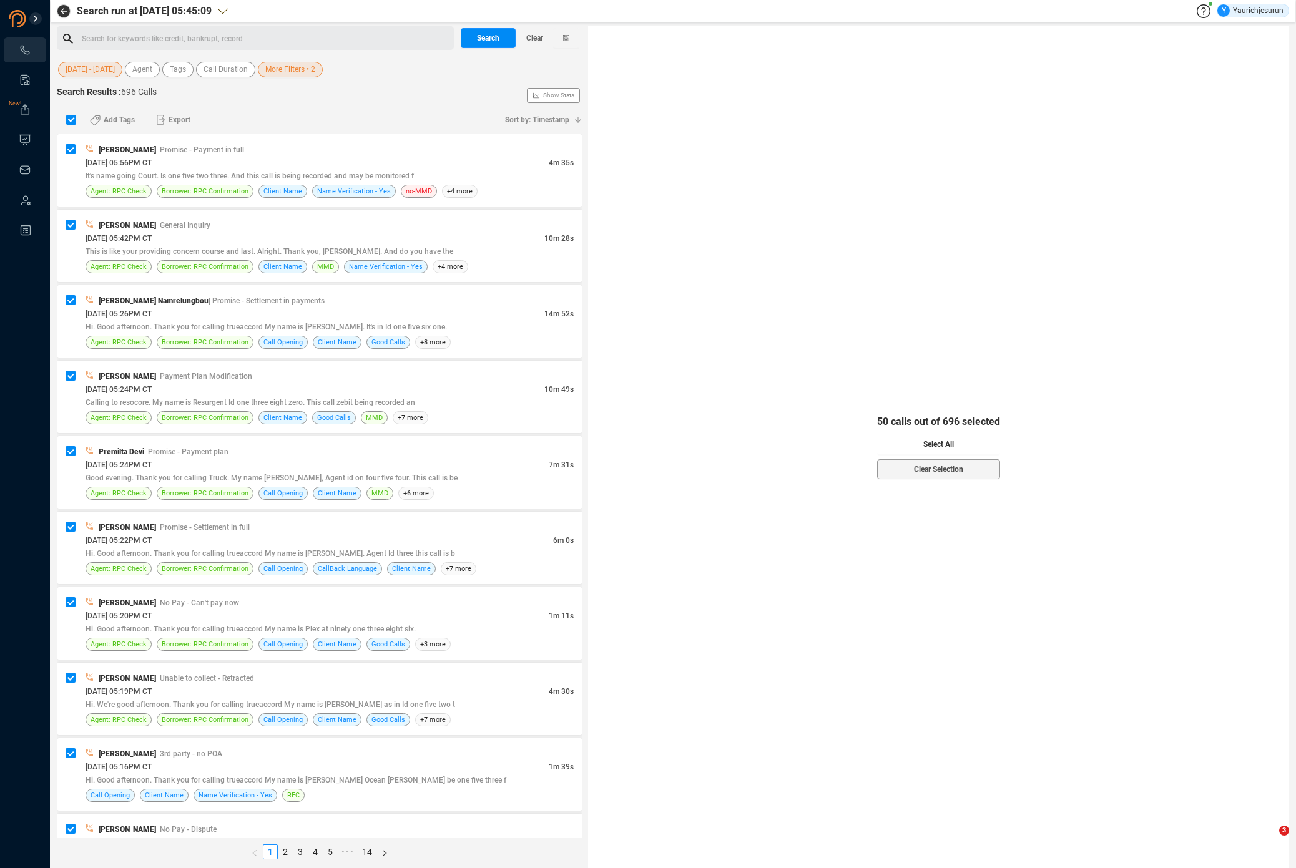
click at [908, 446] on button "Select All" at bounding box center [938, 445] width 123 height 20
click at [187, 119] on span "Export" at bounding box center [180, 120] width 22 height 20
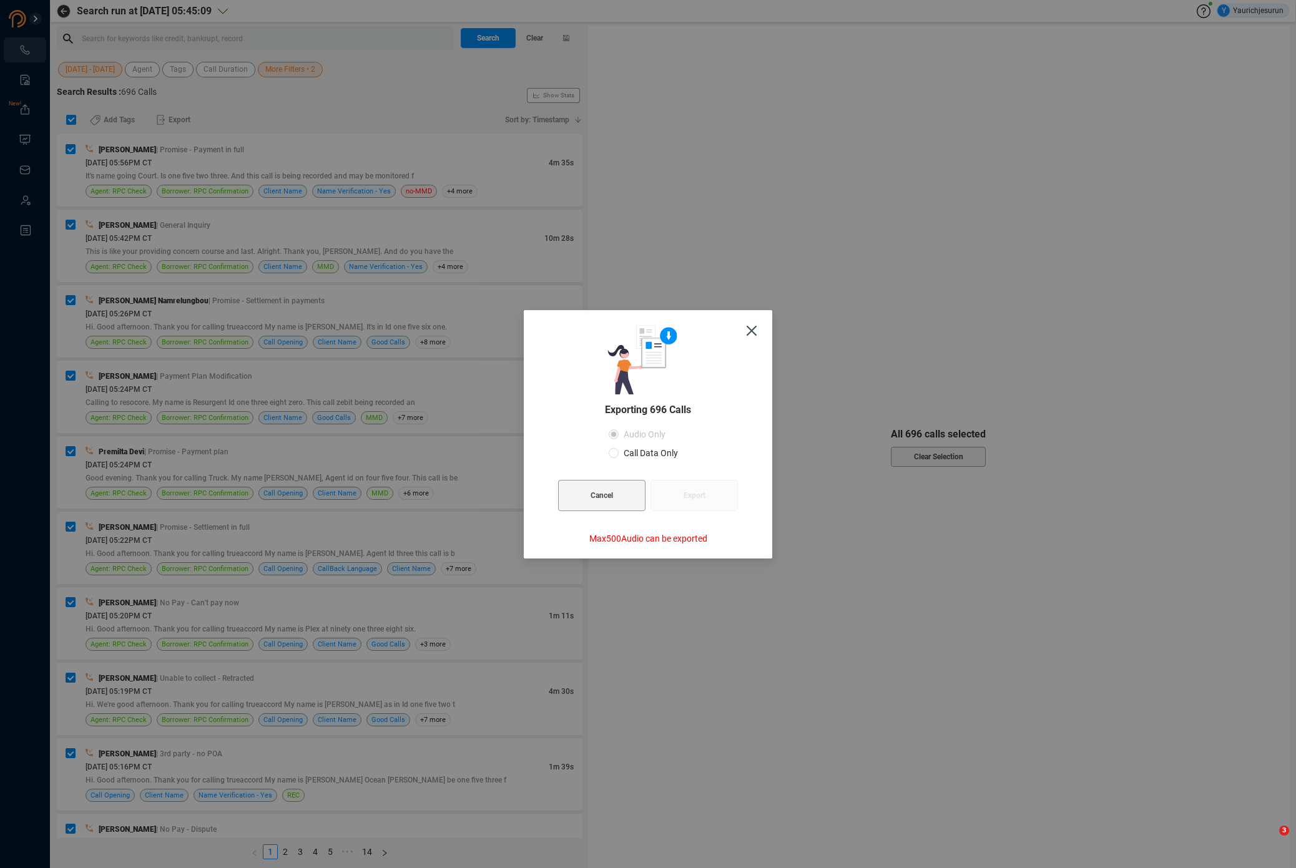
click at [635, 458] on span "Call Data Only" at bounding box center [651, 453] width 64 height 10
click at [619, 458] on input "Call Data Only" at bounding box center [614, 453] width 10 height 10
radio input "true"
radio input "false"
click at [710, 507] on button "Export" at bounding box center [694, 495] width 87 height 31
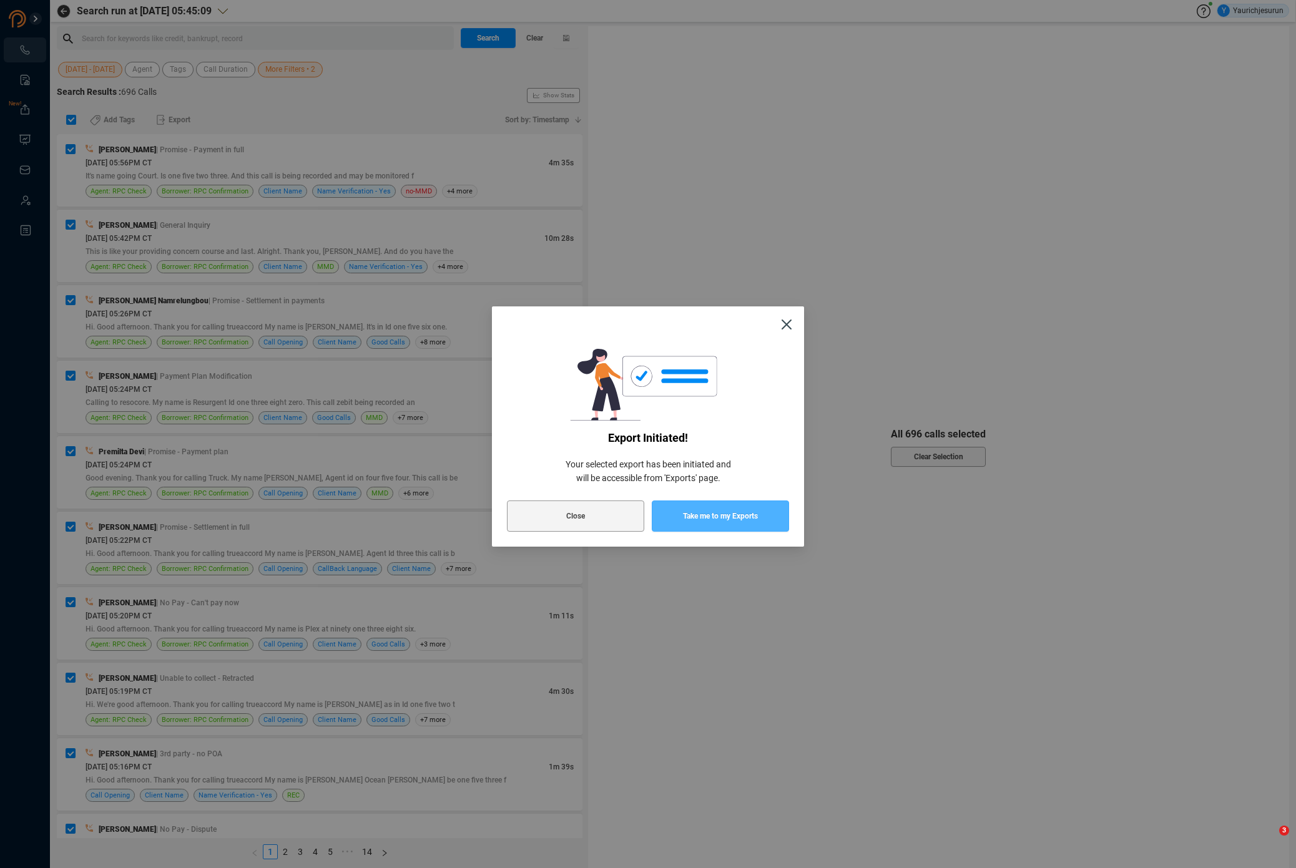
click at [709, 511] on span "Take me to my Exports" at bounding box center [720, 516] width 75 height 31
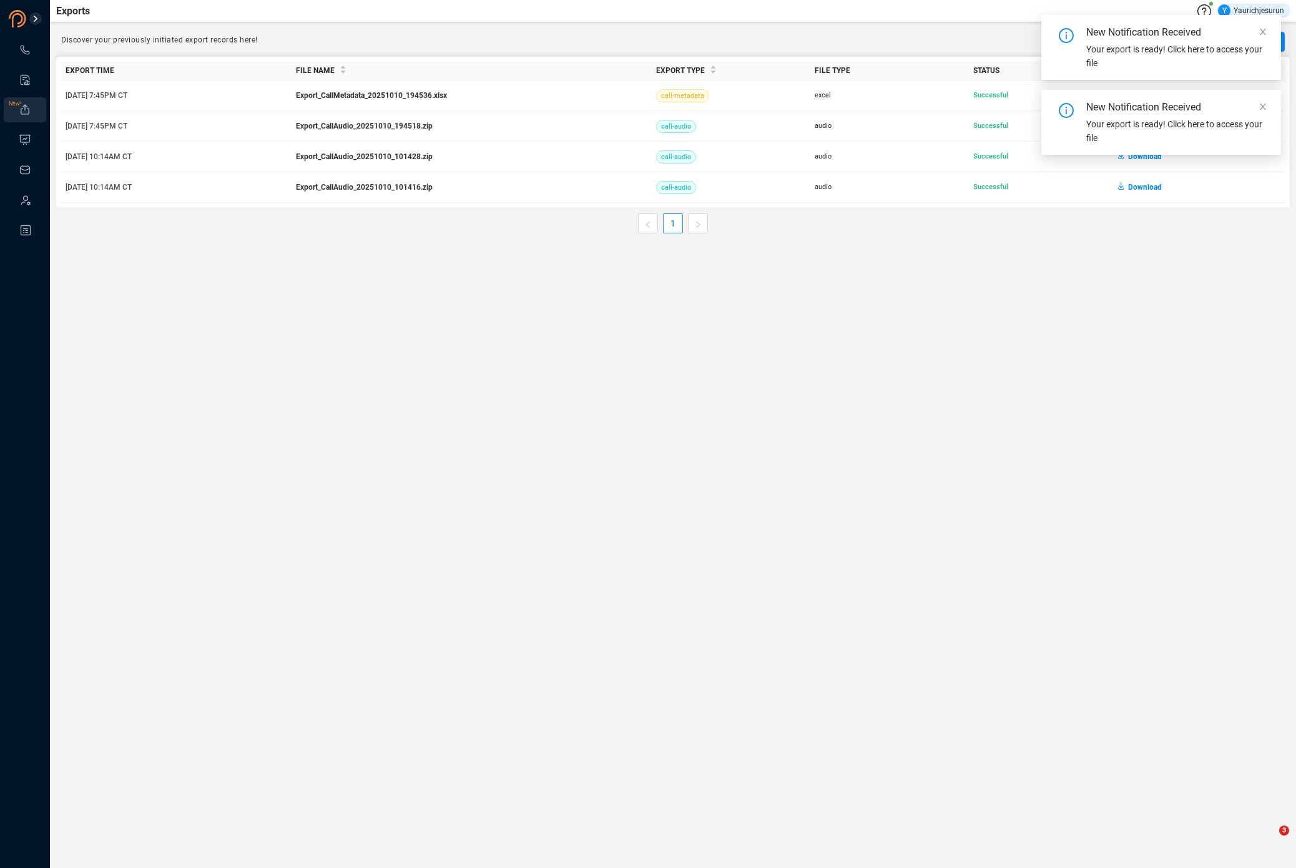
click at [1084, 236] on main "Exports Y Yaurichjesurun Discover your previously initiated export records here…" at bounding box center [673, 434] width 1246 height 868
click at [1264, 32] on icon "close" at bounding box center [1263, 31] width 9 height 9
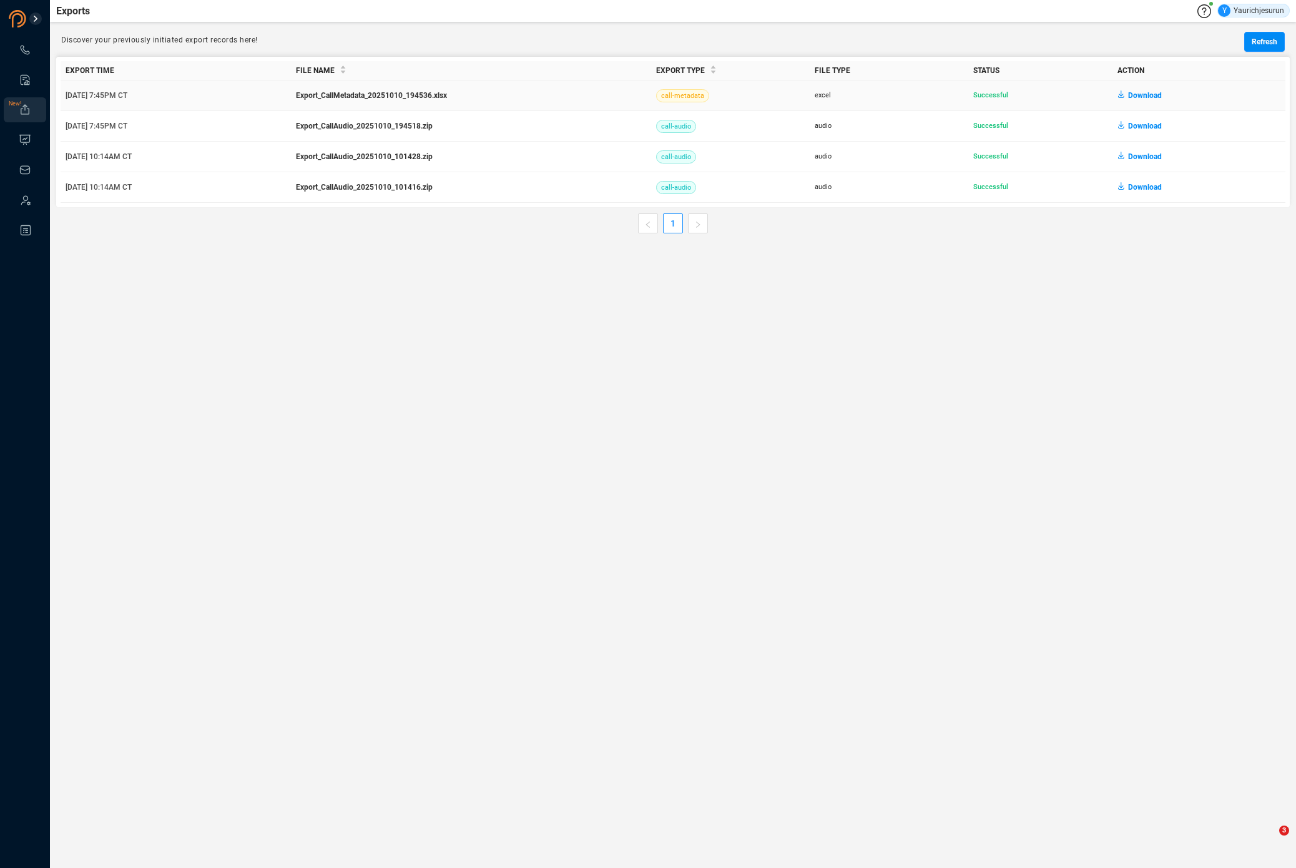
click at [1151, 91] on span "Download" at bounding box center [1145, 96] width 34 height 20
click at [275, 410] on main "Exports Y Yaurichjesurun Discover your previously initiated export records here…" at bounding box center [673, 434] width 1246 height 868
click at [20, 48] on icon at bounding box center [25, 50] width 12 height 12
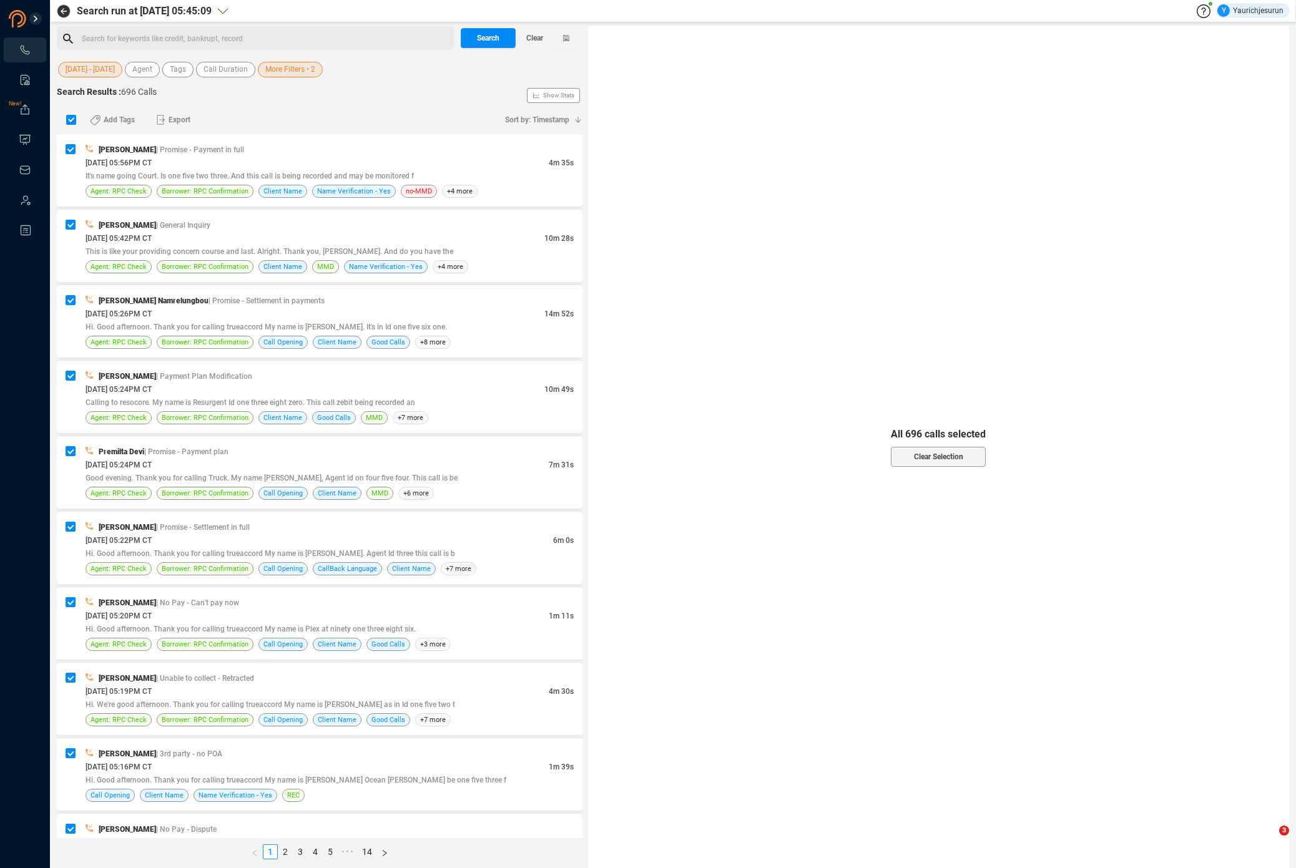
click at [283, 71] on span "More Filters • 2" at bounding box center [290, 70] width 50 height 16
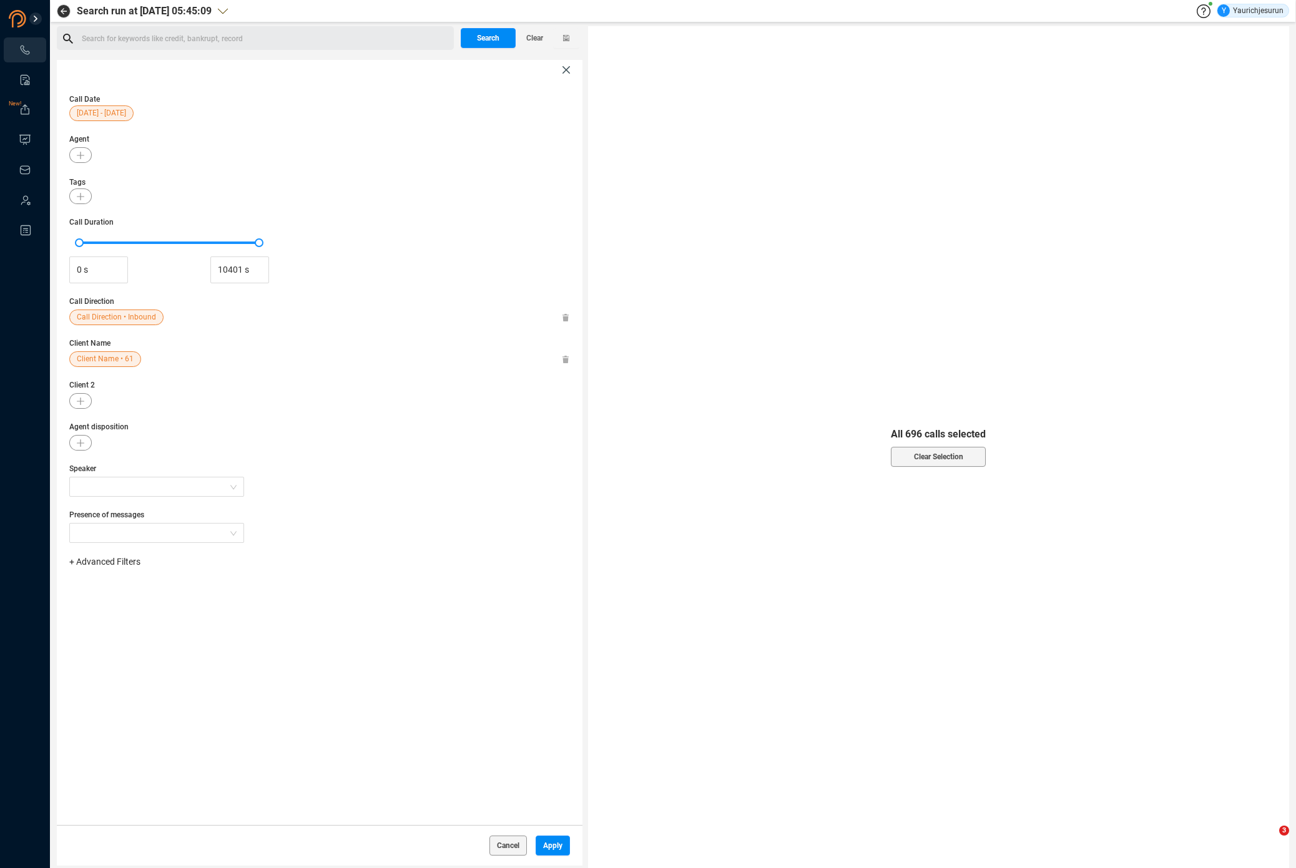
click at [94, 361] on span "Client Name • 61" at bounding box center [105, 359] width 57 height 16
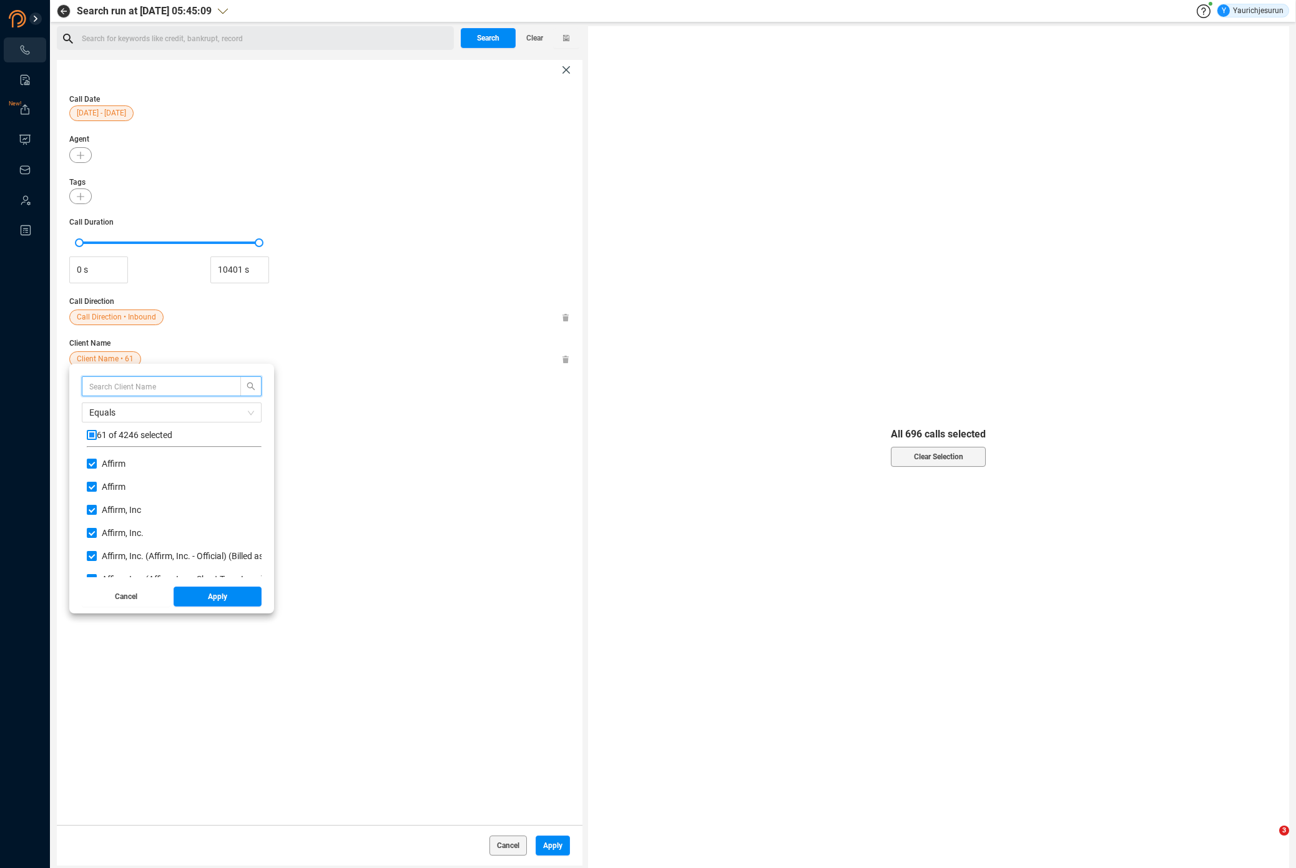
scroll to position [117, 169]
click at [111, 413] on span "Equals" at bounding box center [171, 412] width 165 height 19
click at [113, 456] on div "Not Equals" at bounding box center [171, 458] width 165 height 14
click at [227, 599] on button "Apply" at bounding box center [218, 597] width 89 height 20
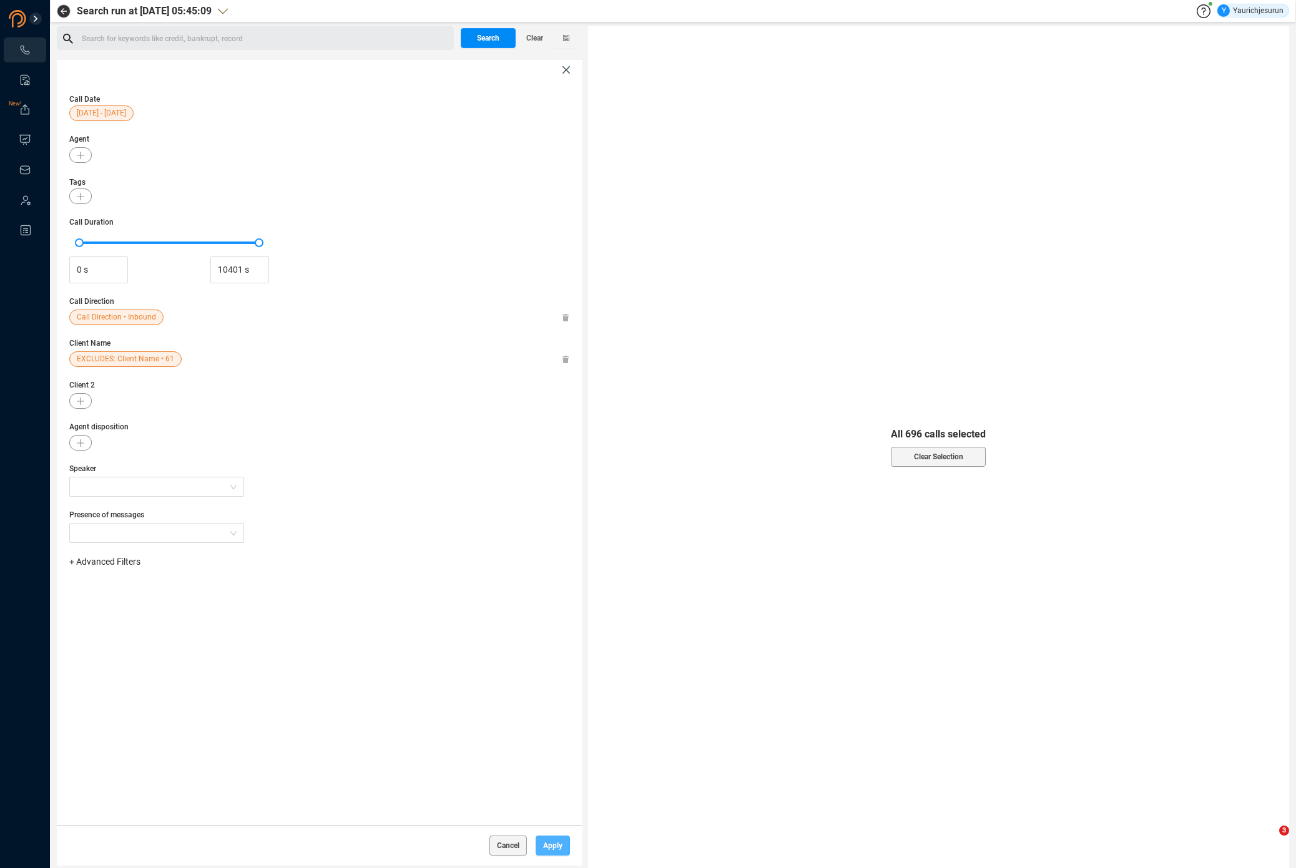
click at [560, 843] on span "Apply" at bounding box center [552, 846] width 19 height 20
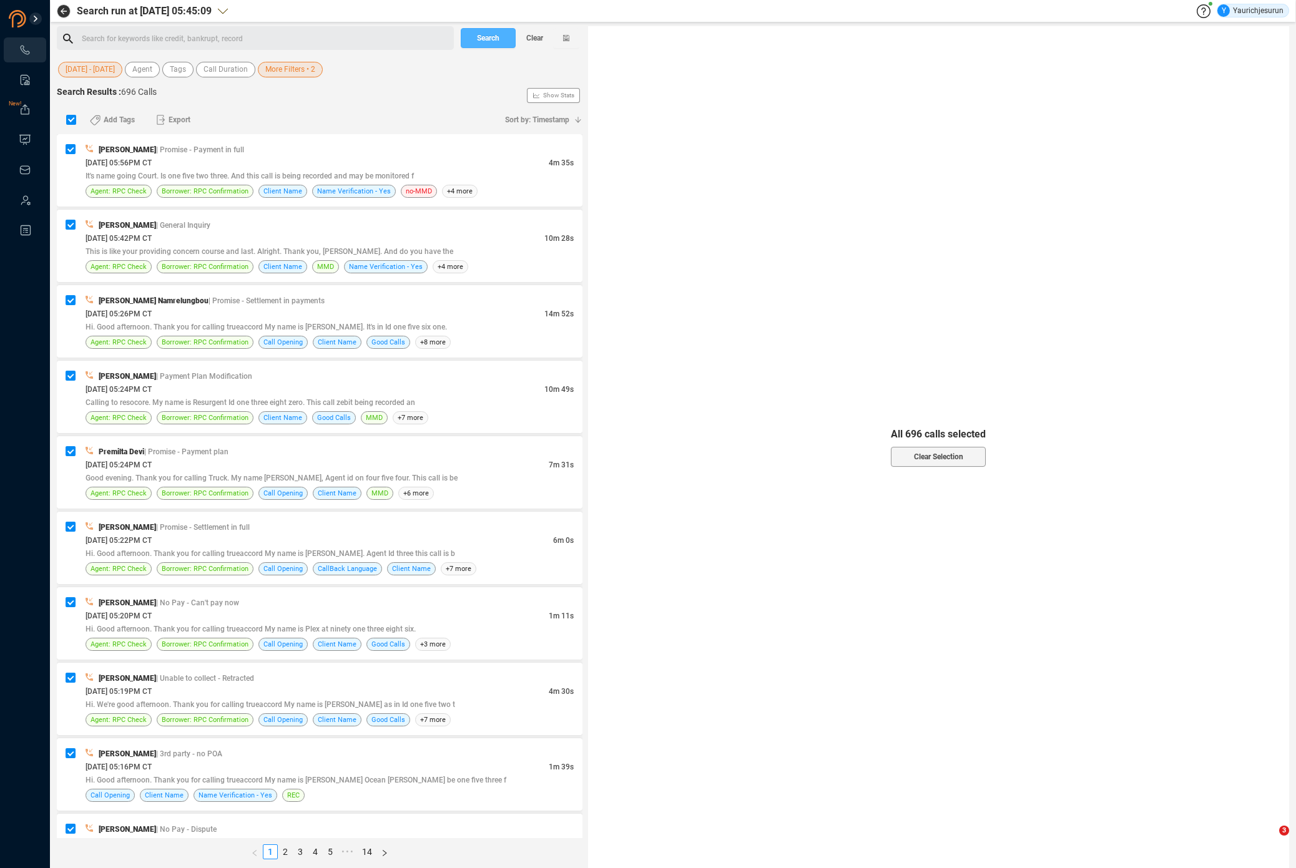
click at [488, 42] on span "Search" at bounding box center [488, 38] width 22 height 20
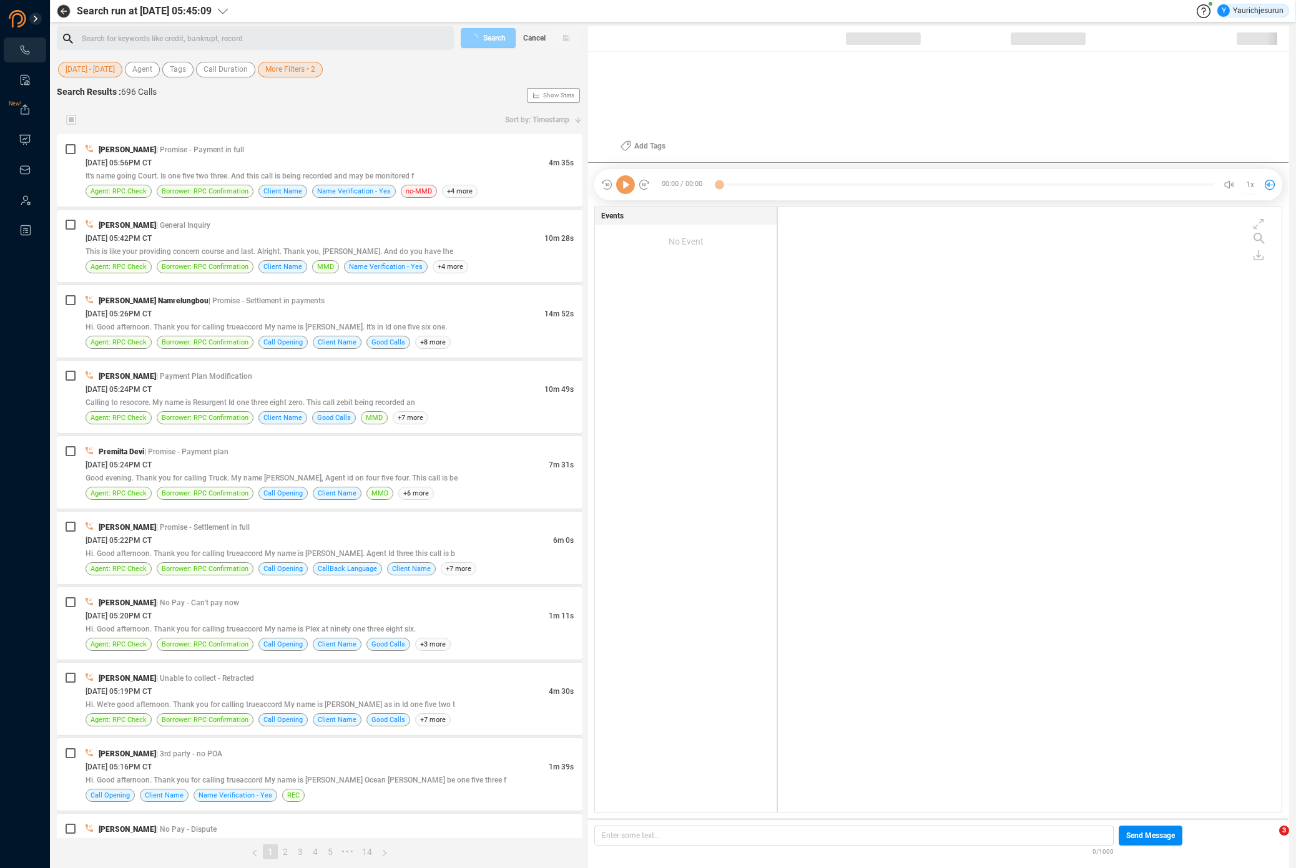
scroll to position [602, 498]
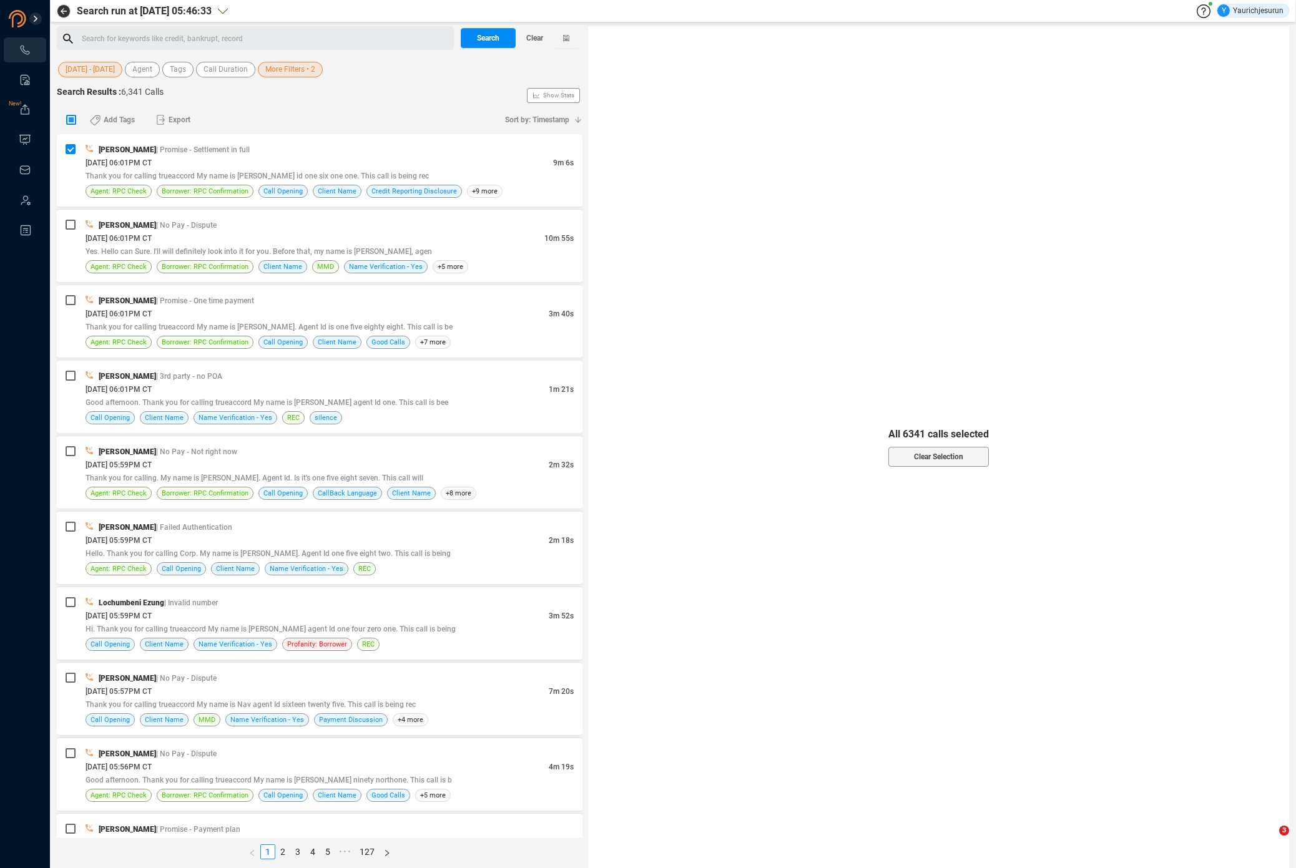
click at [74, 120] on input "checkbox" at bounding box center [71, 120] width 10 height 10
checkbox input "true"
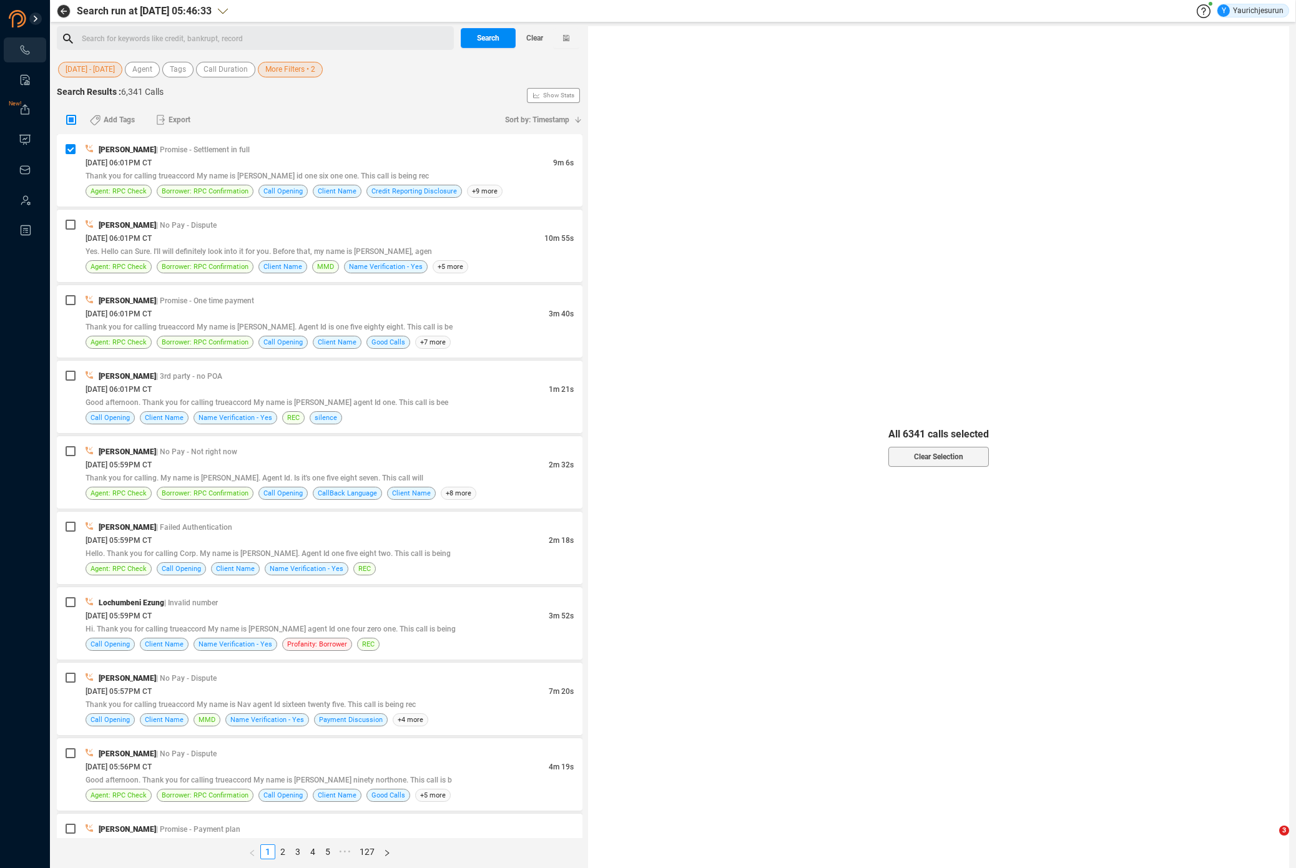
checkbox input "true"
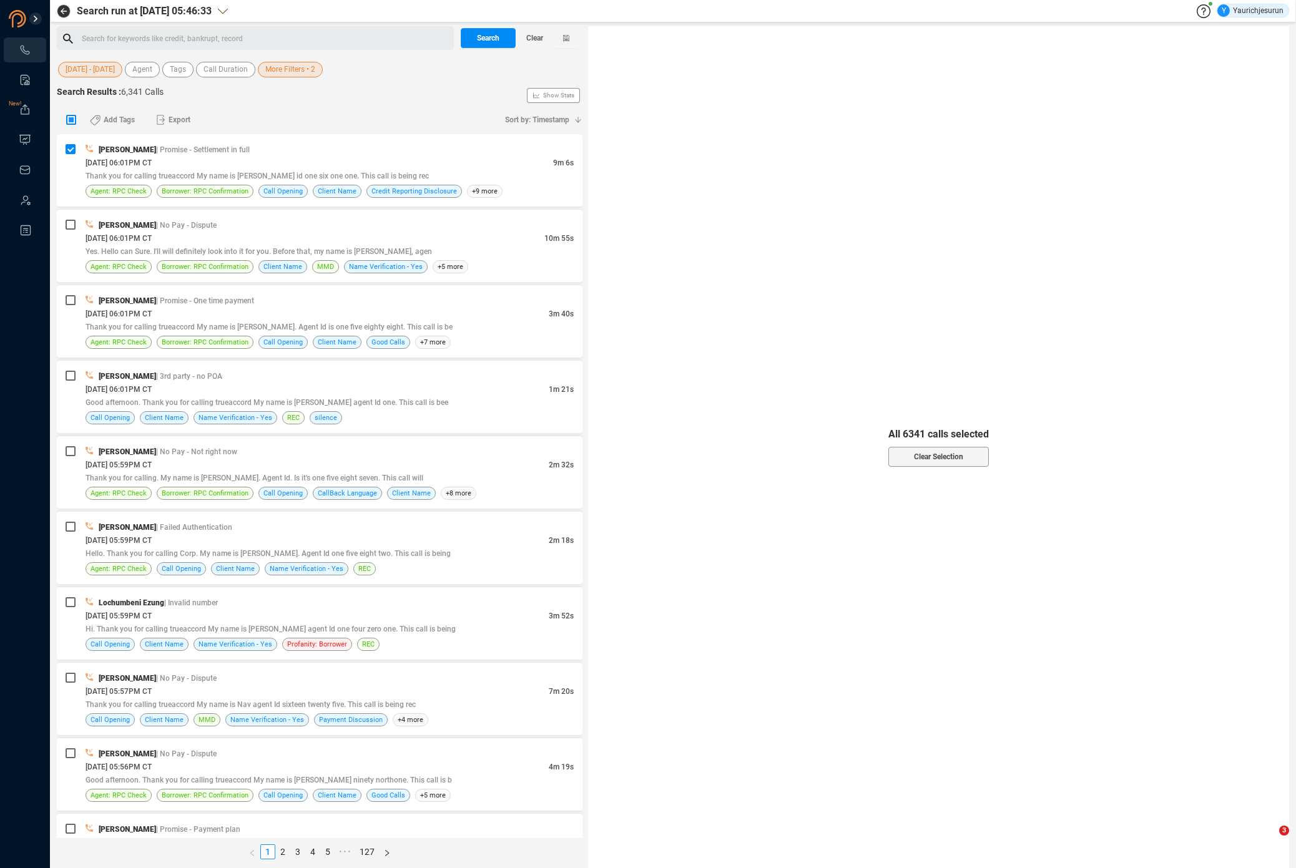
checkbox input "true"
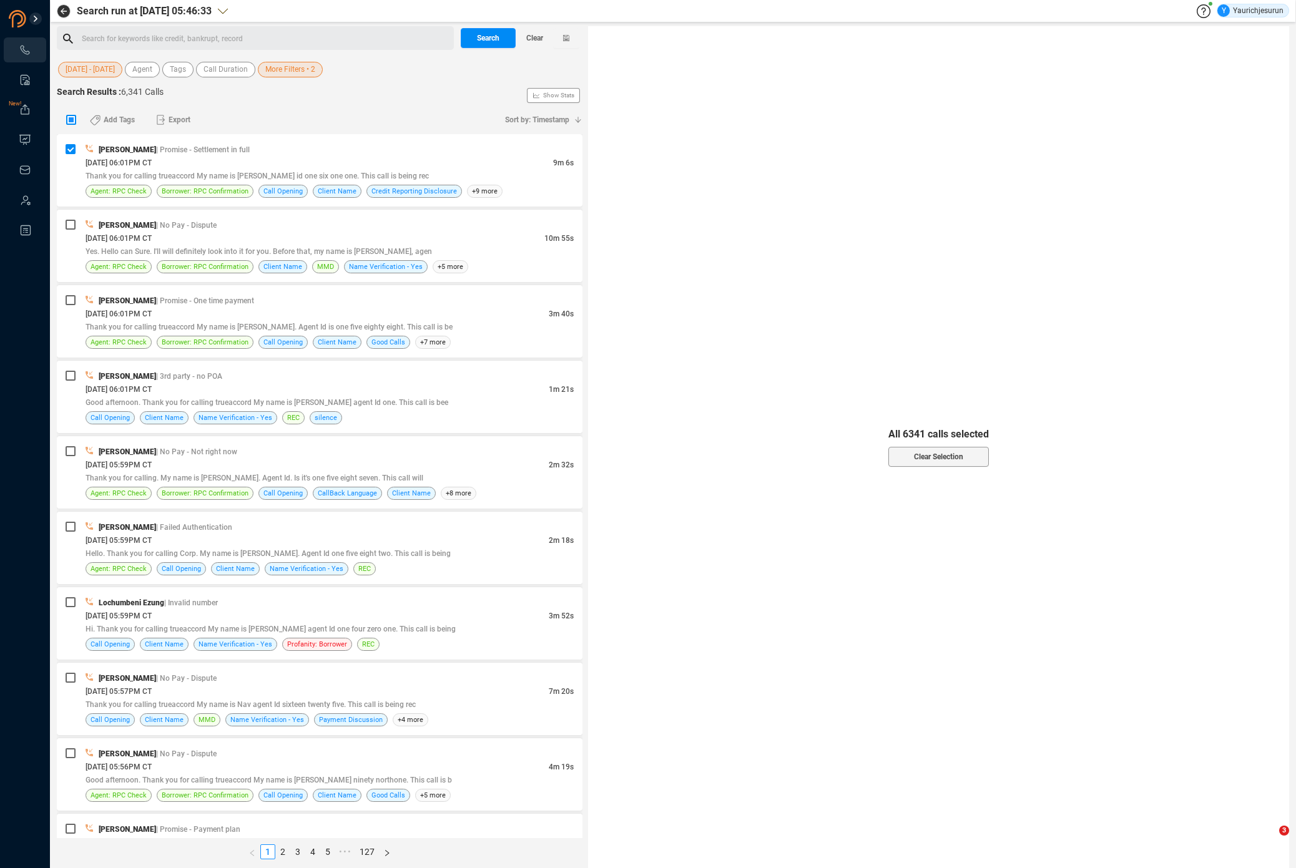
checkbox input "true"
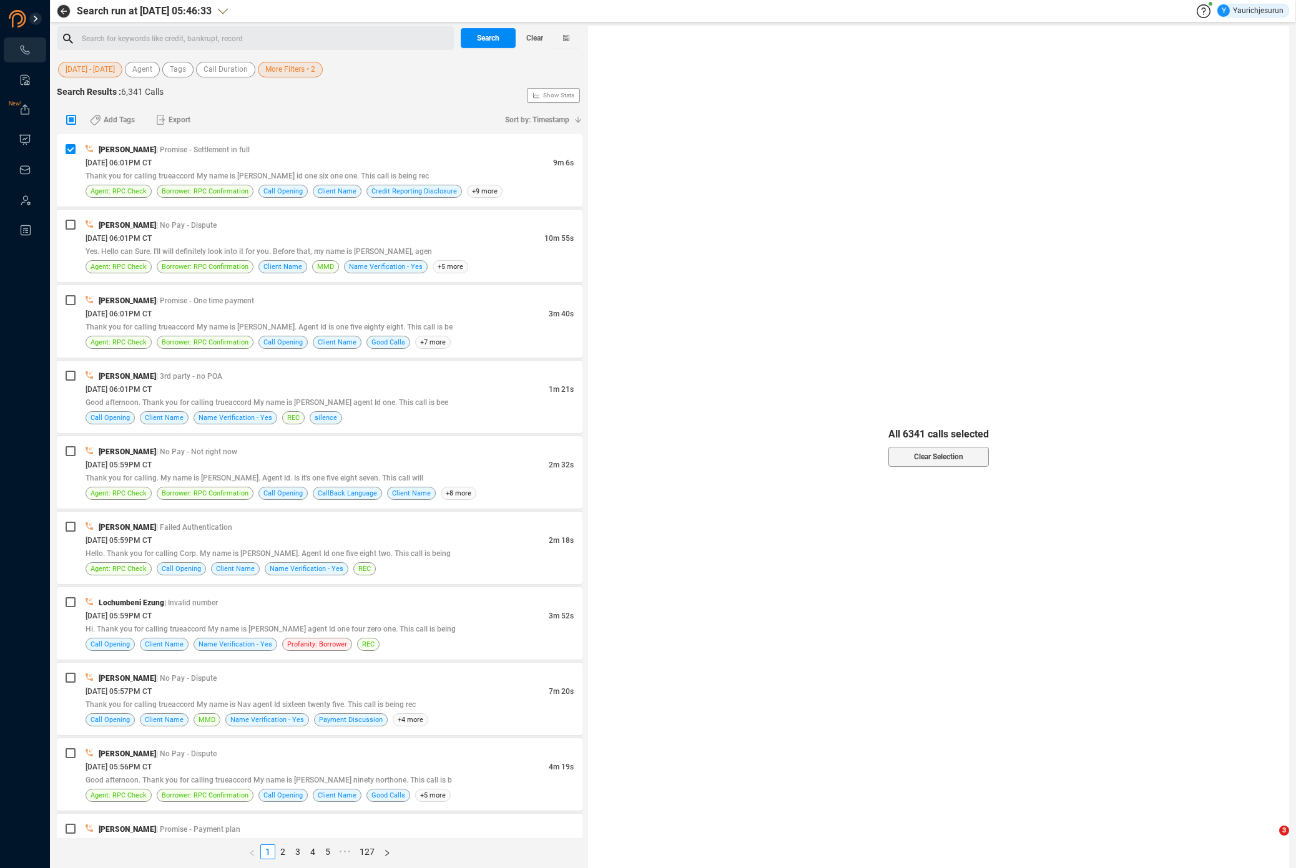
checkbox input "true"
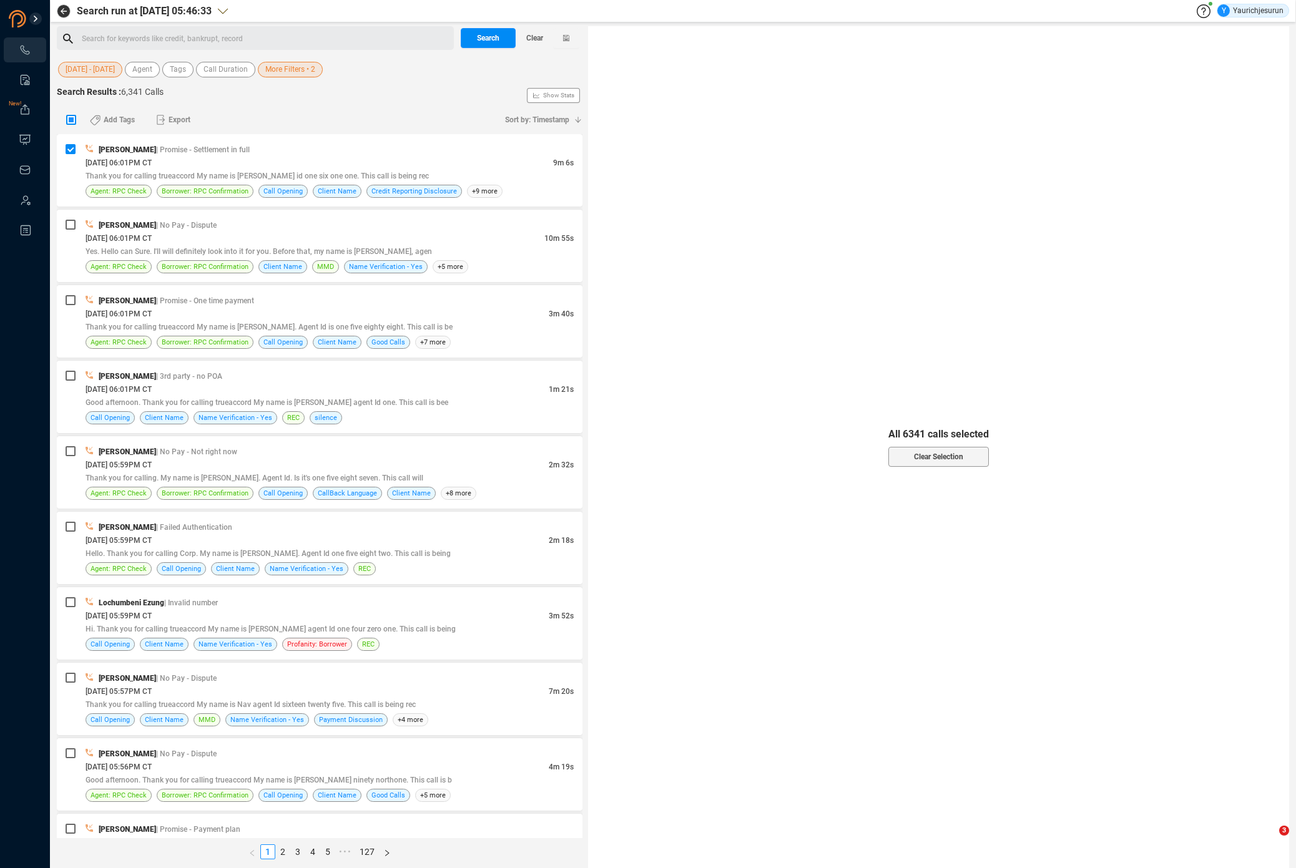
checkbox input "true"
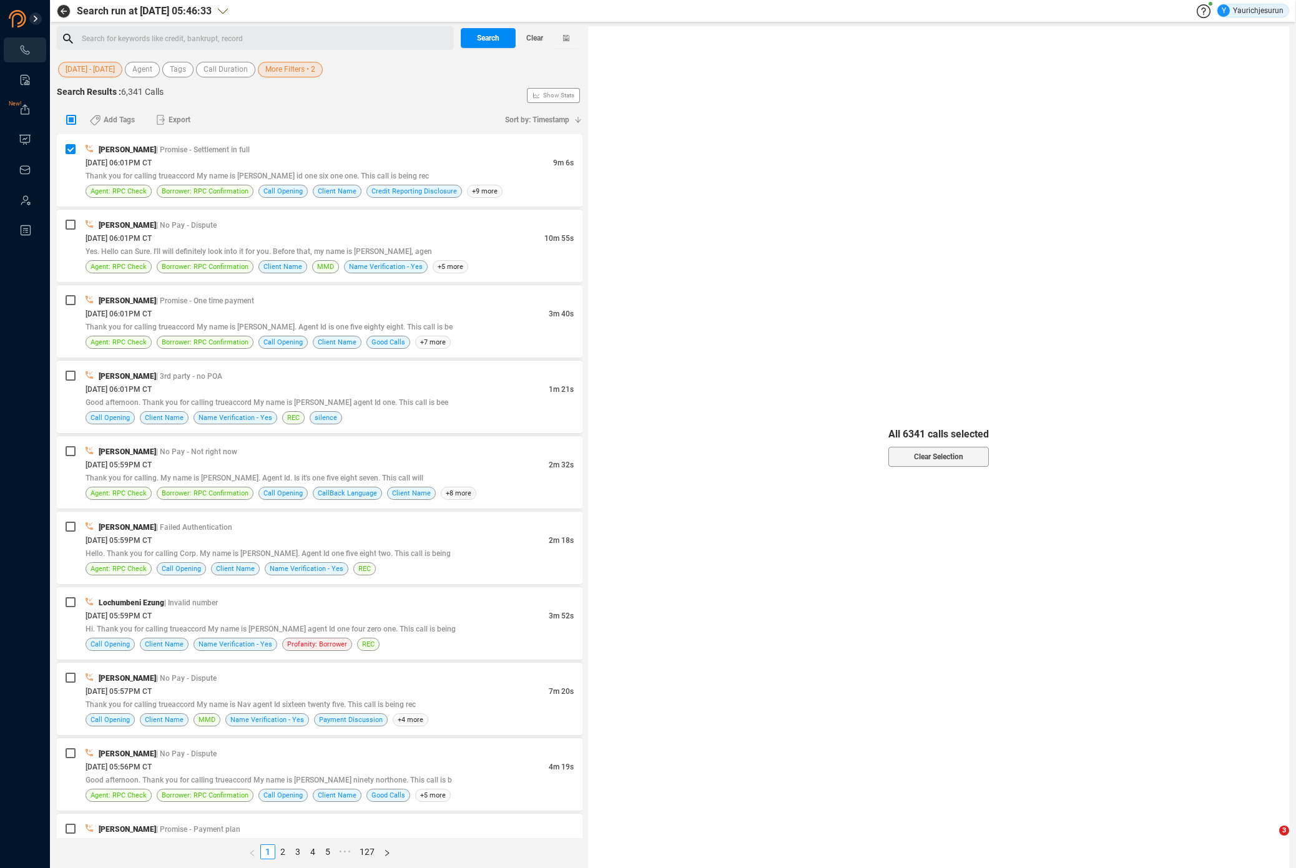
checkbox input "true"
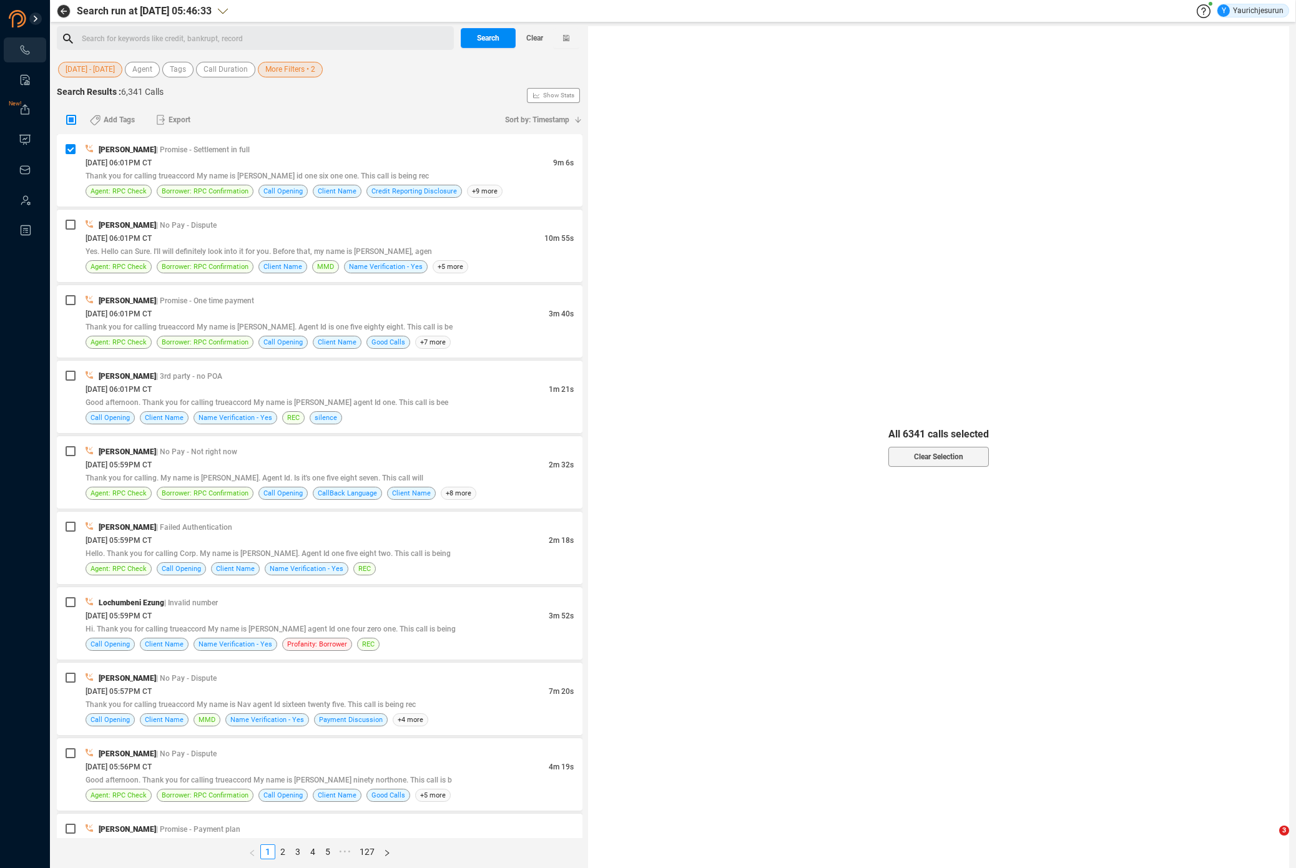
checkbox input "true"
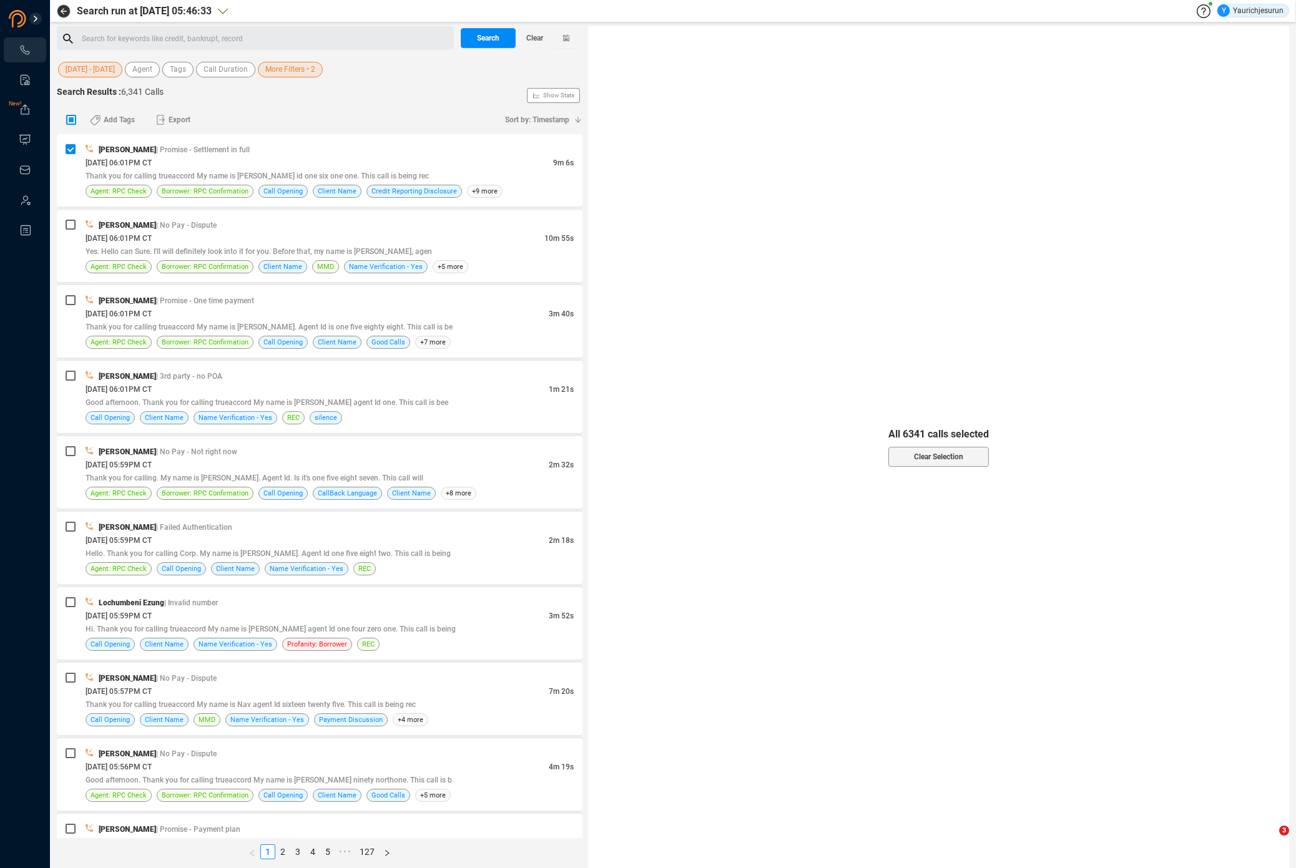
checkbox input "true"
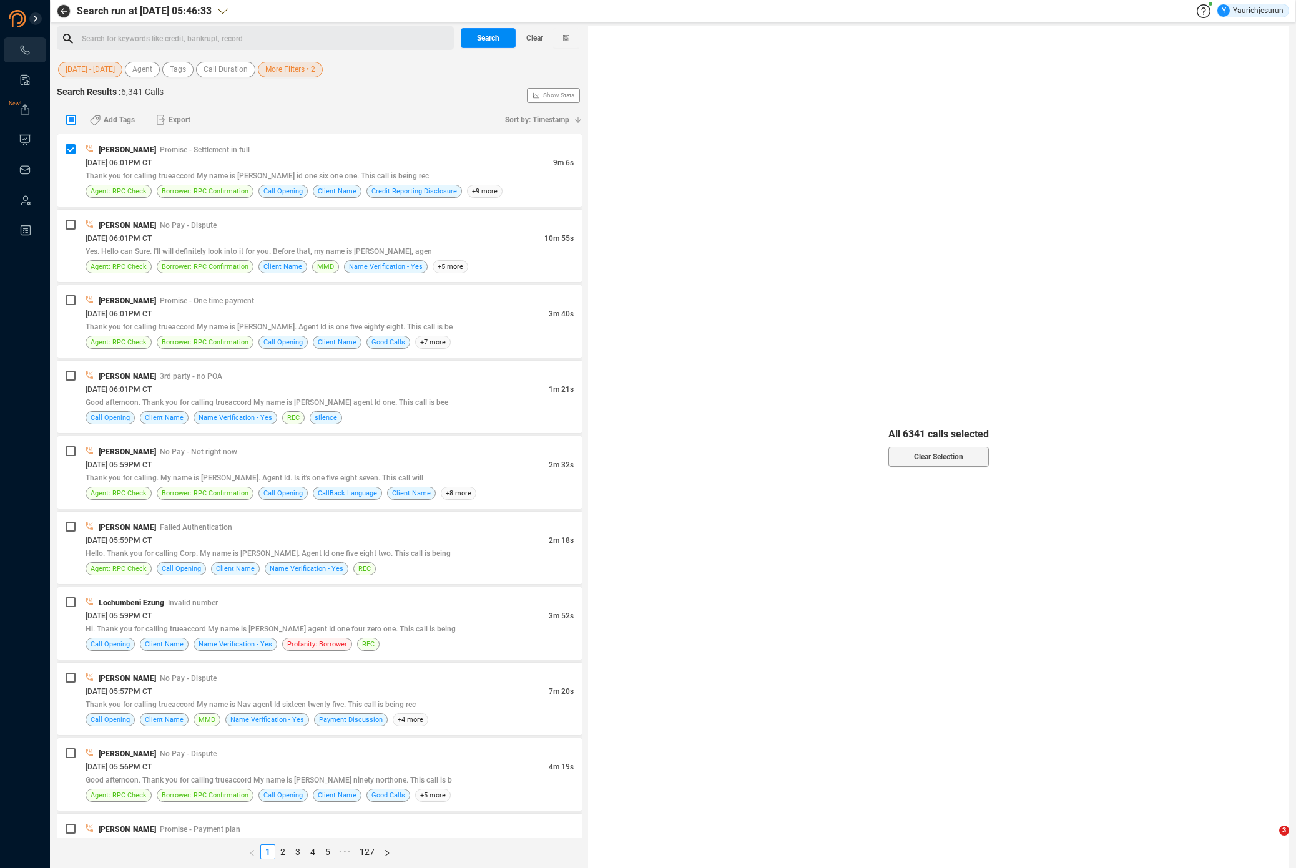
checkbox input "true"
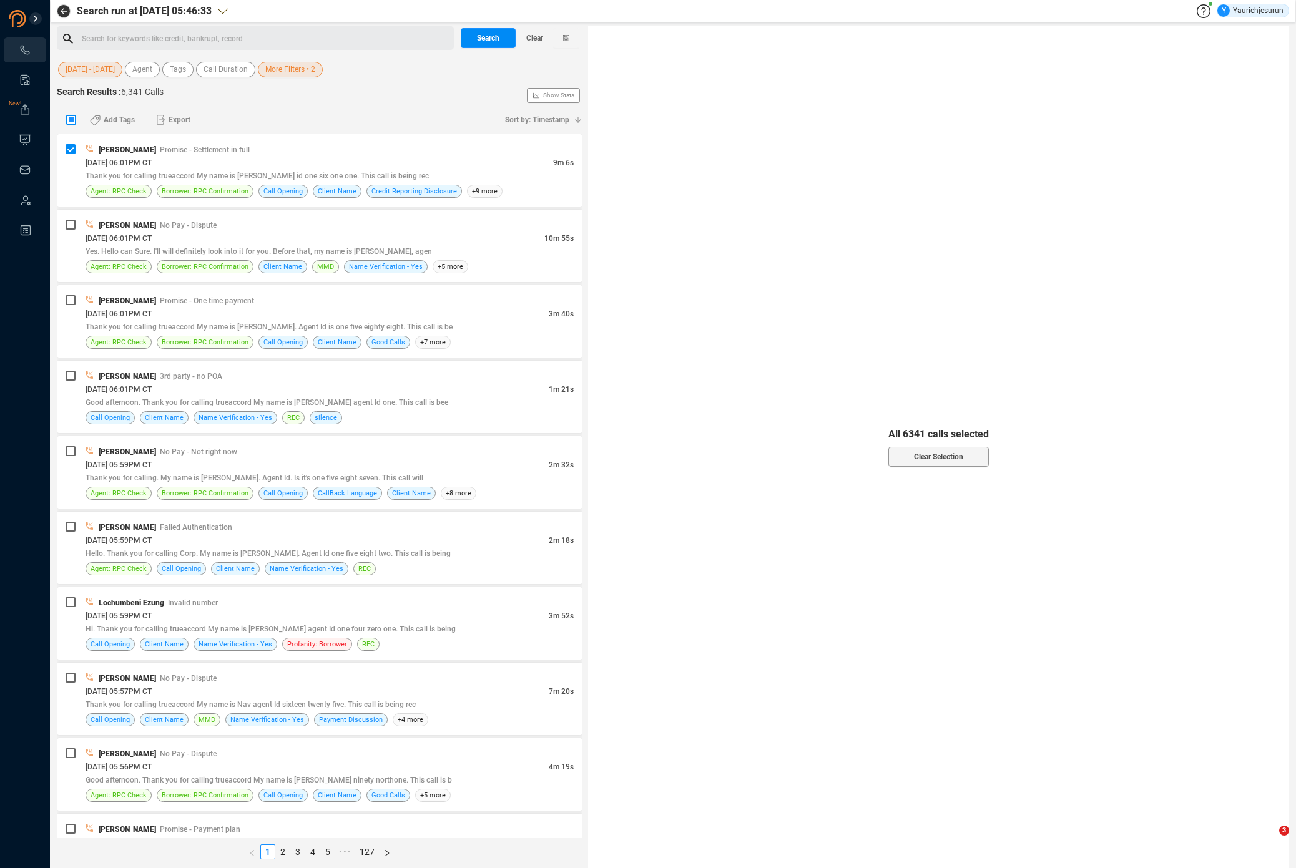
checkbox input "true"
click at [936, 440] on span "Select All" at bounding box center [938, 445] width 31 height 20
click at [174, 122] on span "Export" at bounding box center [180, 120] width 22 height 20
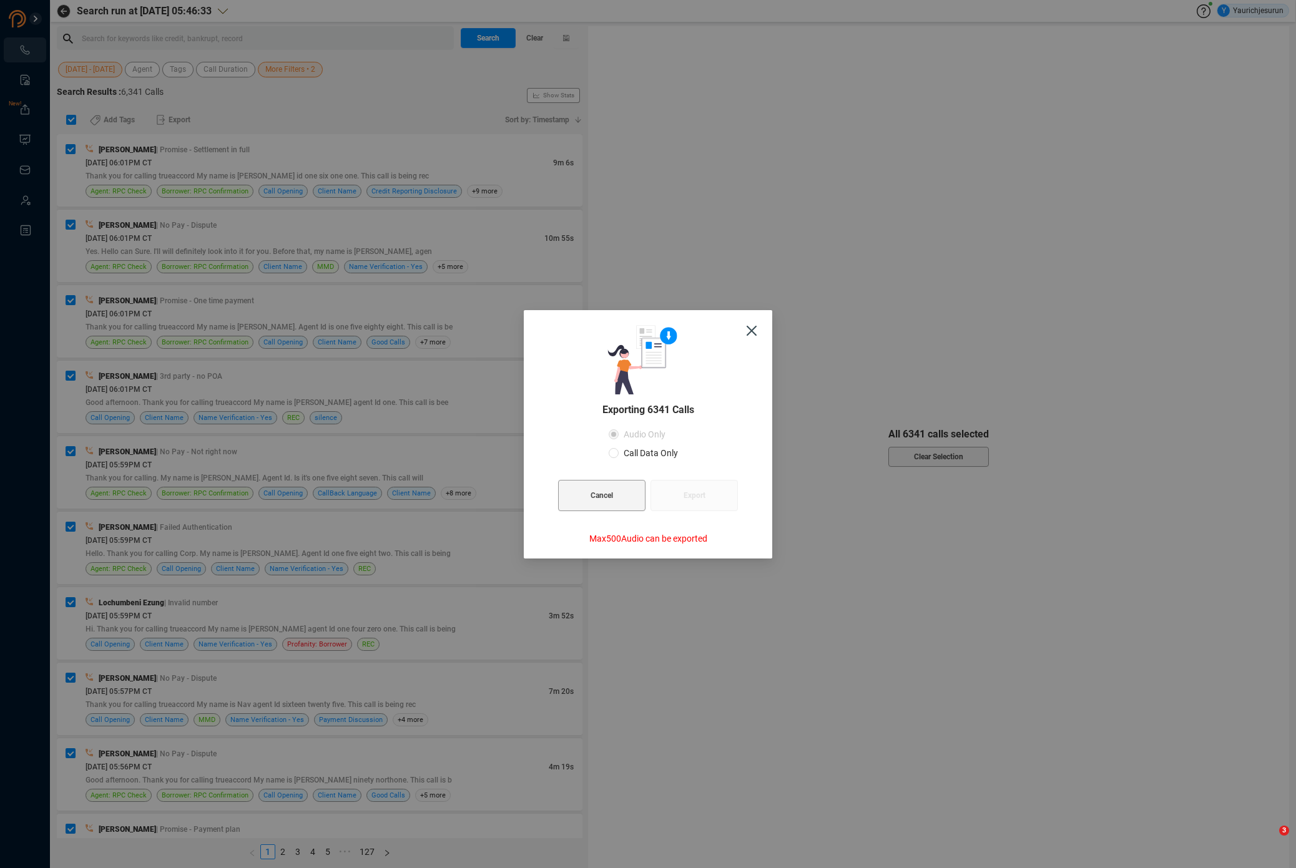
click at [636, 450] on span "Call Data Only" at bounding box center [651, 453] width 64 height 10
click at [619, 450] on input "Call Data Only" at bounding box center [614, 453] width 10 height 10
radio input "true"
radio input "false"
click at [676, 495] on button "Export" at bounding box center [694, 495] width 87 height 31
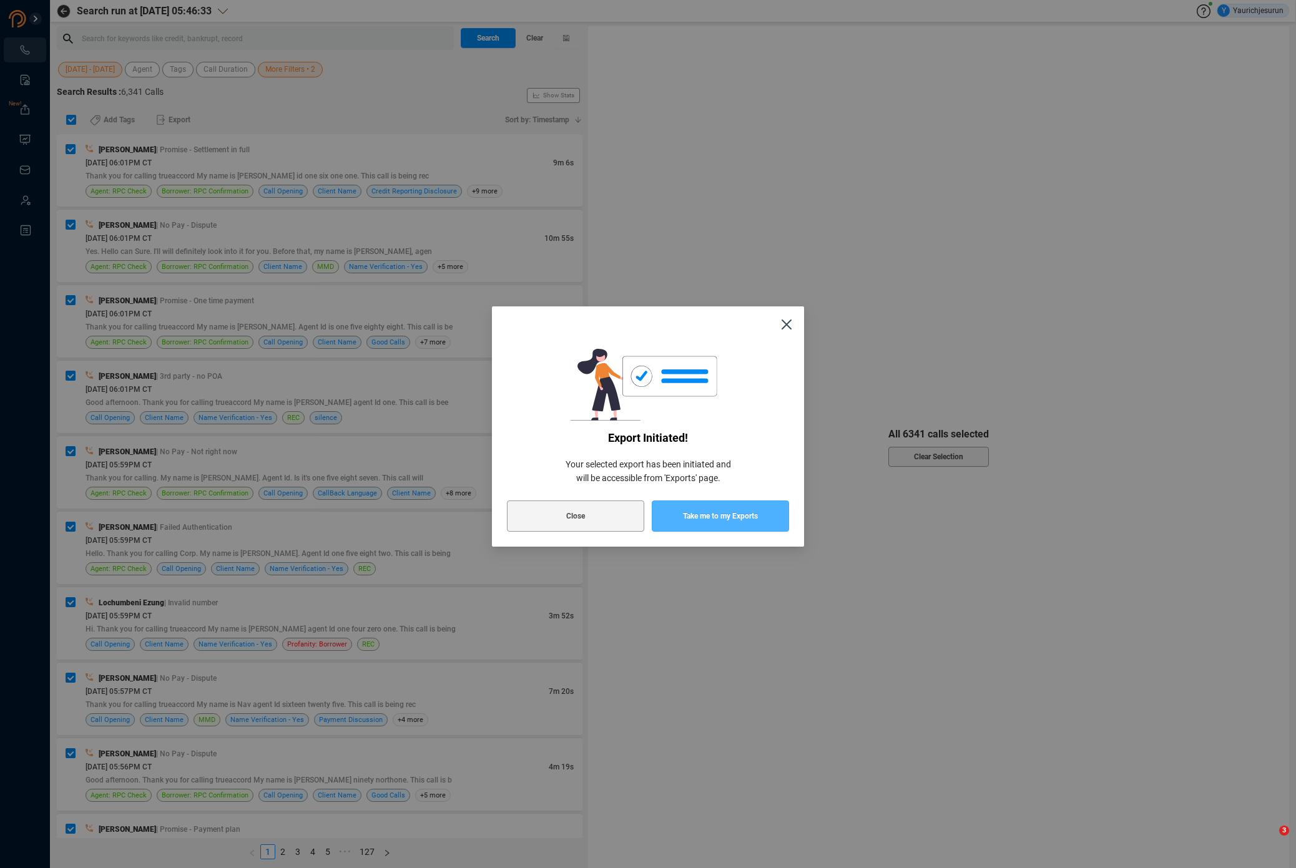
click at [679, 520] on button "Take me to my Exports" at bounding box center [720, 516] width 137 height 31
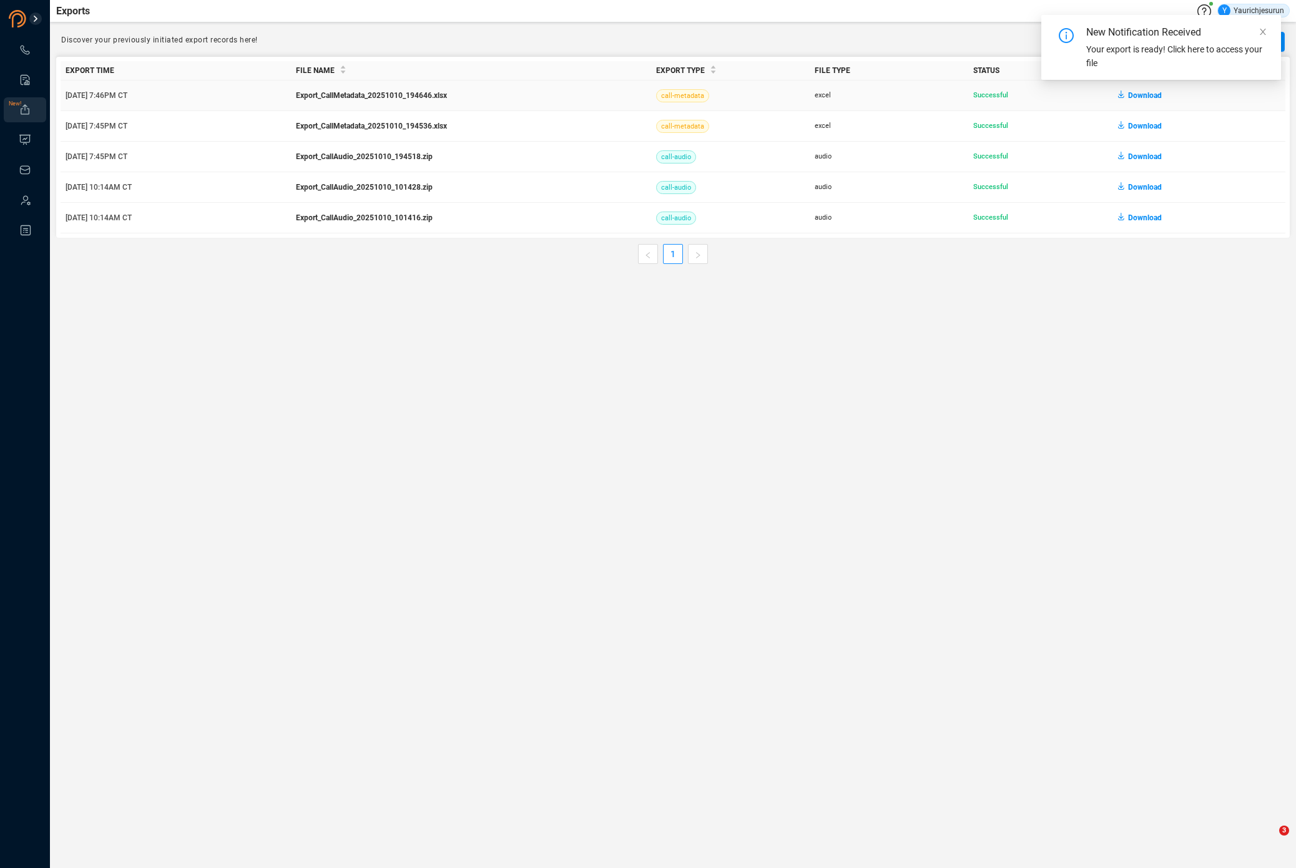
click at [1146, 96] on span "Download" at bounding box center [1145, 96] width 34 height 20
click at [321, 534] on main "Exports Y Yaurichjesurun Discover your previously initiated export records here…" at bounding box center [673, 434] width 1246 height 868
